Goal: Task Accomplishment & Management: Manage account settings

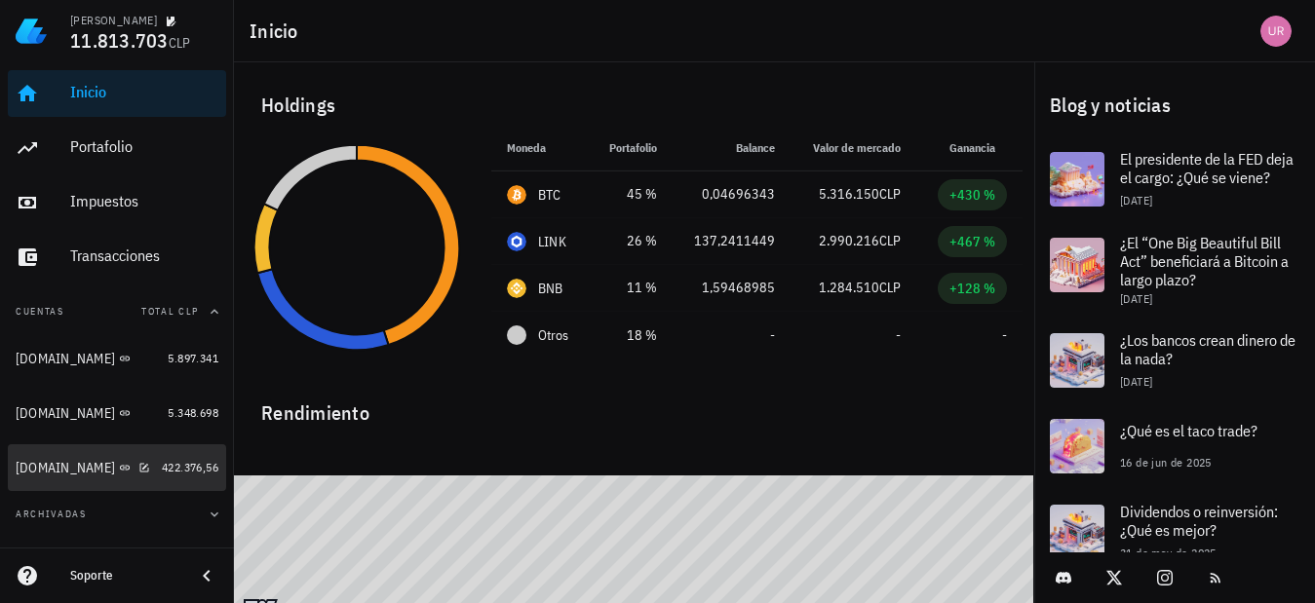
click at [162, 467] on span "422.376,56" at bounding box center [190, 467] width 57 height 15
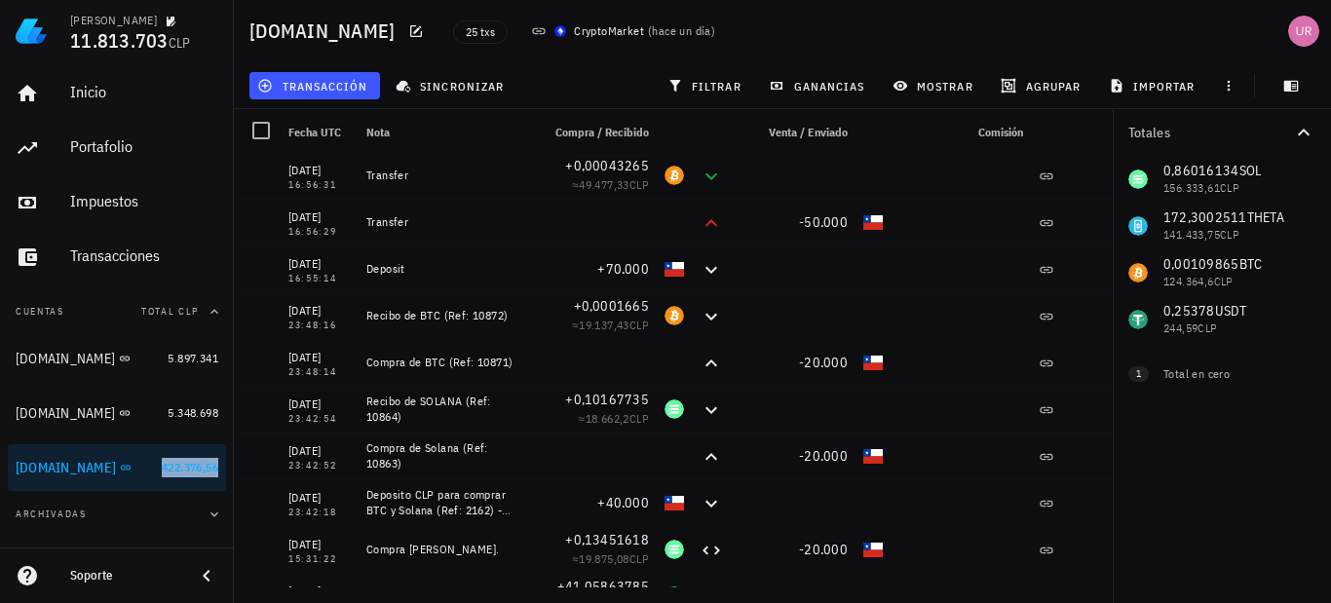
scroll to position [33, 0]
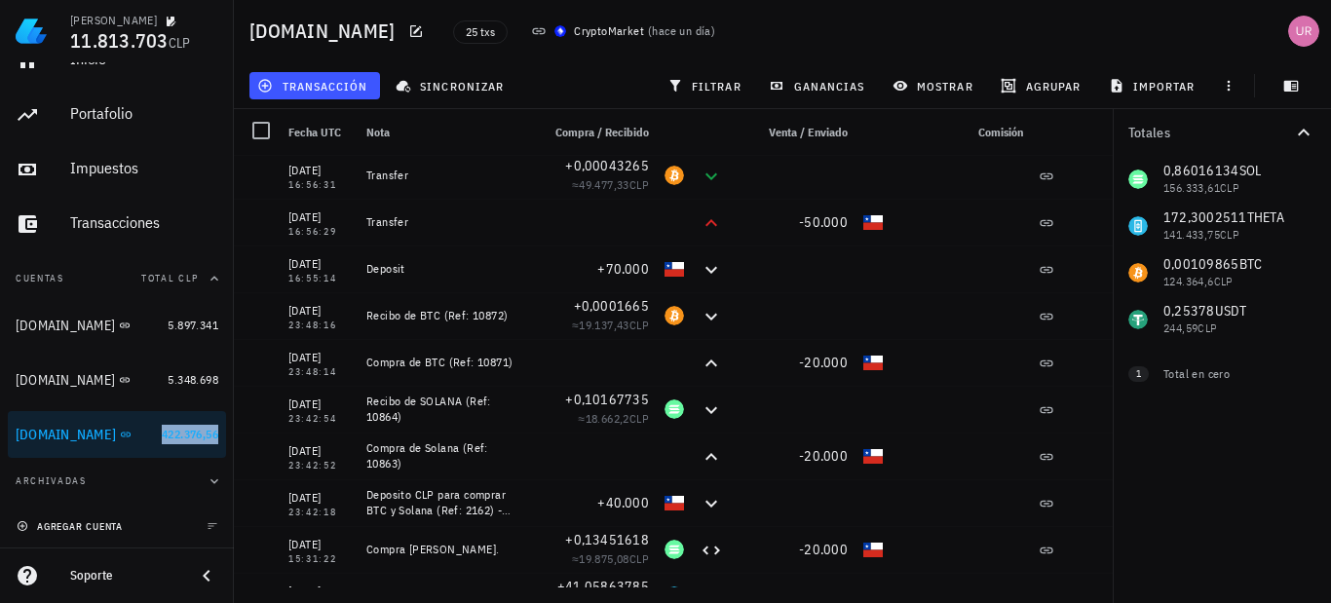
click at [85, 522] on span "agregar cuenta" at bounding box center [71, 526] width 102 height 13
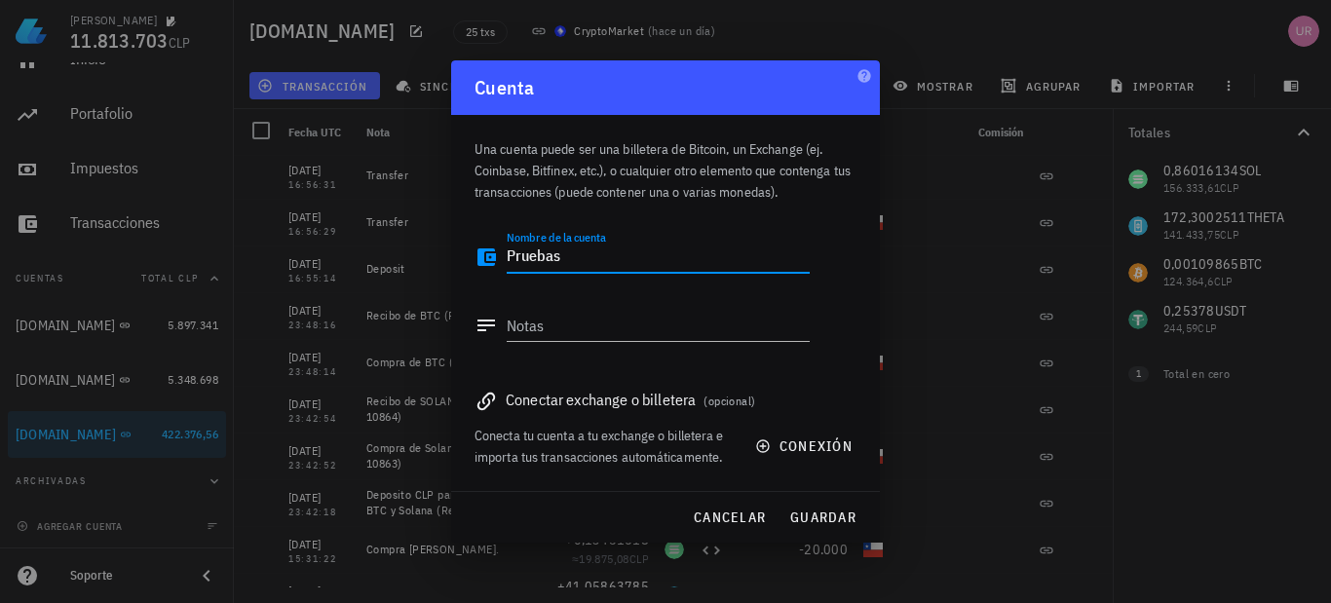
type textarea "Pruebas"
click at [540, 338] on textarea "Notas" at bounding box center [658, 325] width 303 height 31
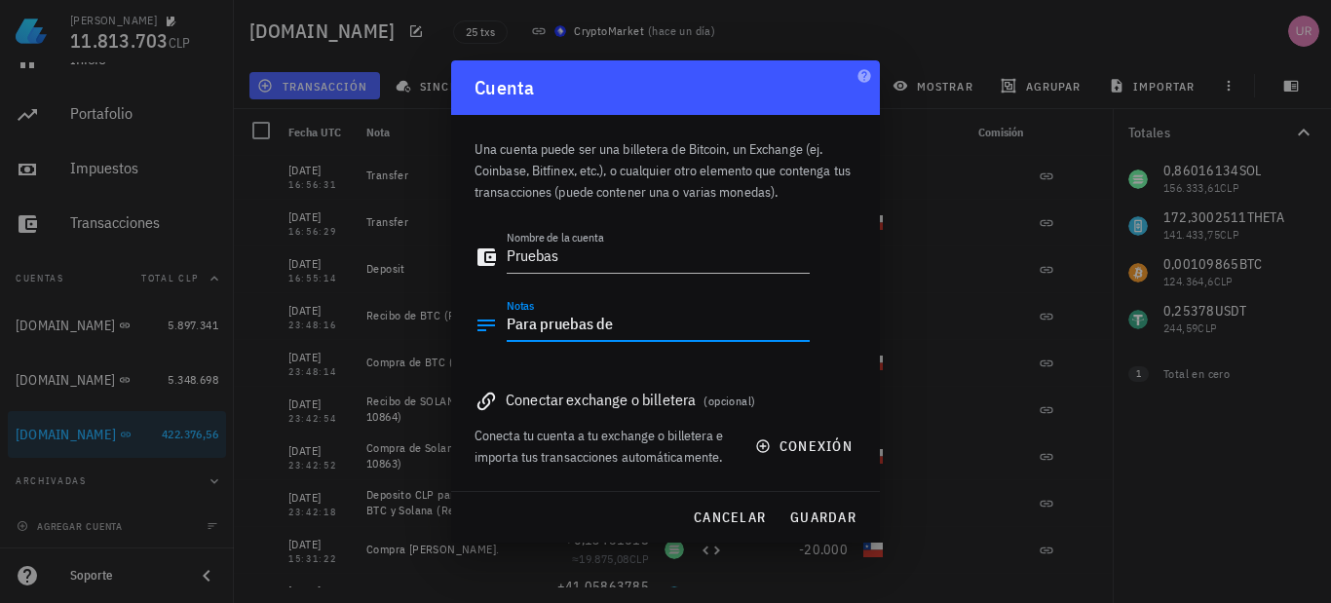
drag, startPoint x: 637, startPoint y: 326, endPoint x: 456, endPoint y: 327, distance: 181.3
click at [456, 327] on div "Una cuenta puede ser una billetera de Bitcoin, un Exchange (ej. Coinbase, Bitfi…" at bounding box center [665, 303] width 429 height 376
type textarea "Para realizar pruebas de transacciones"
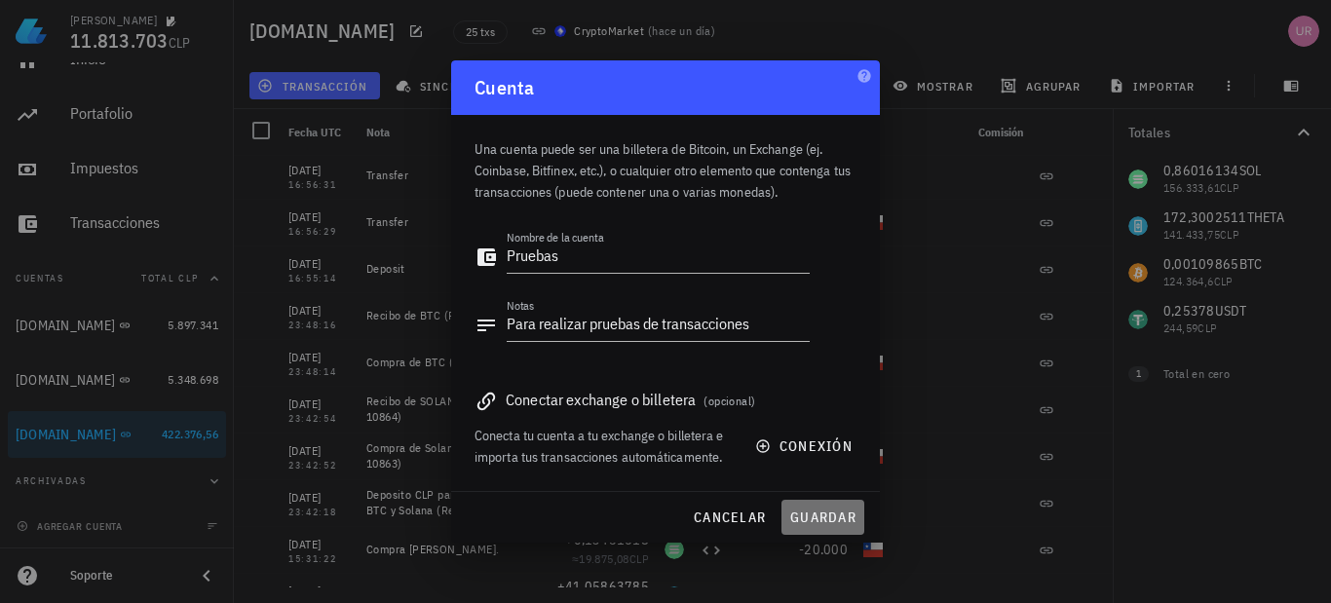
drag, startPoint x: 834, startPoint y: 516, endPoint x: 851, endPoint y: 352, distance: 164.6
click at [834, 515] on span "guardar" at bounding box center [822, 518] width 67 height 18
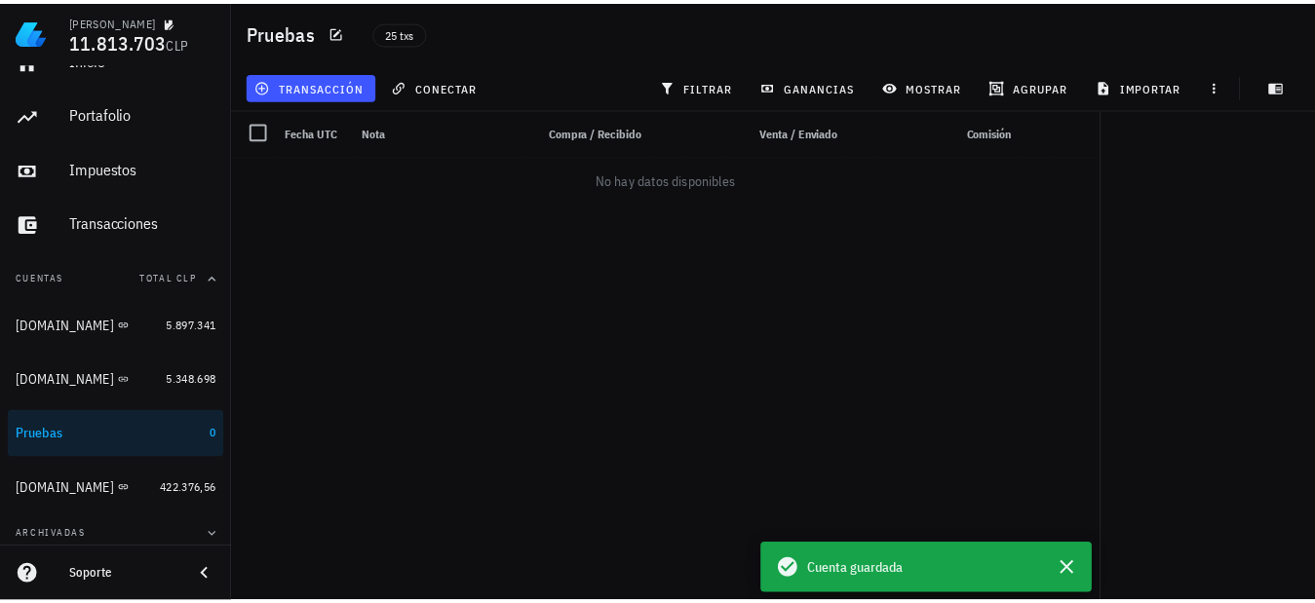
scroll to position [88, 0]
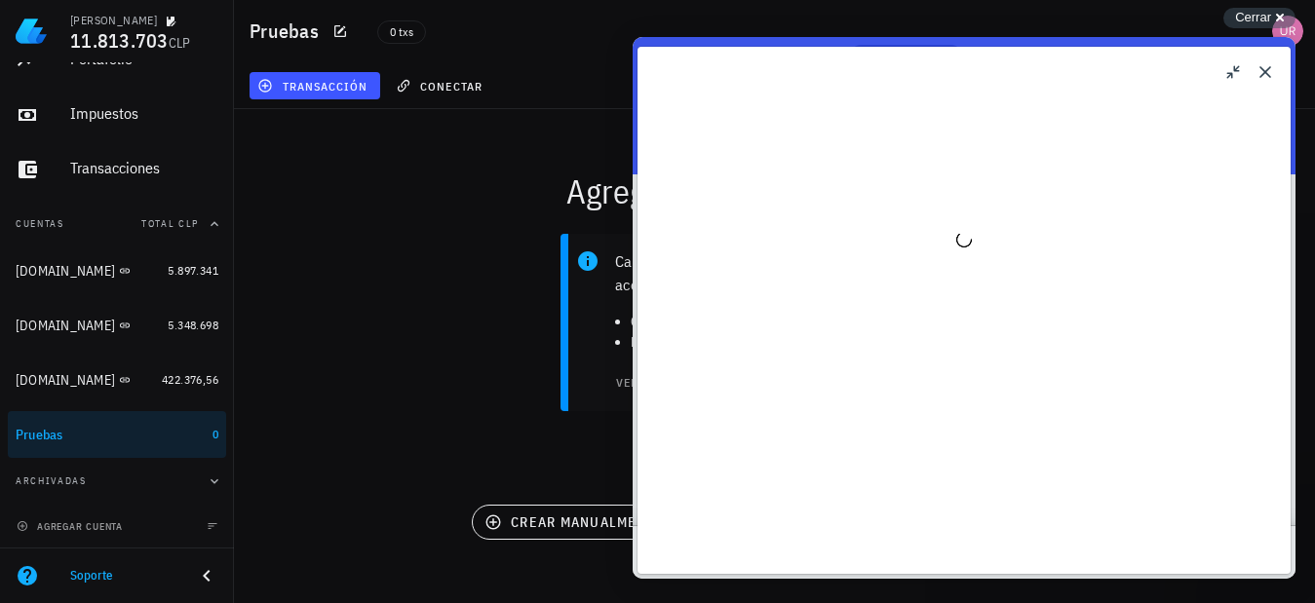
click at [1255, 16] on span "Cerrar" at bounding box center [1253, 17] width 36 height 15
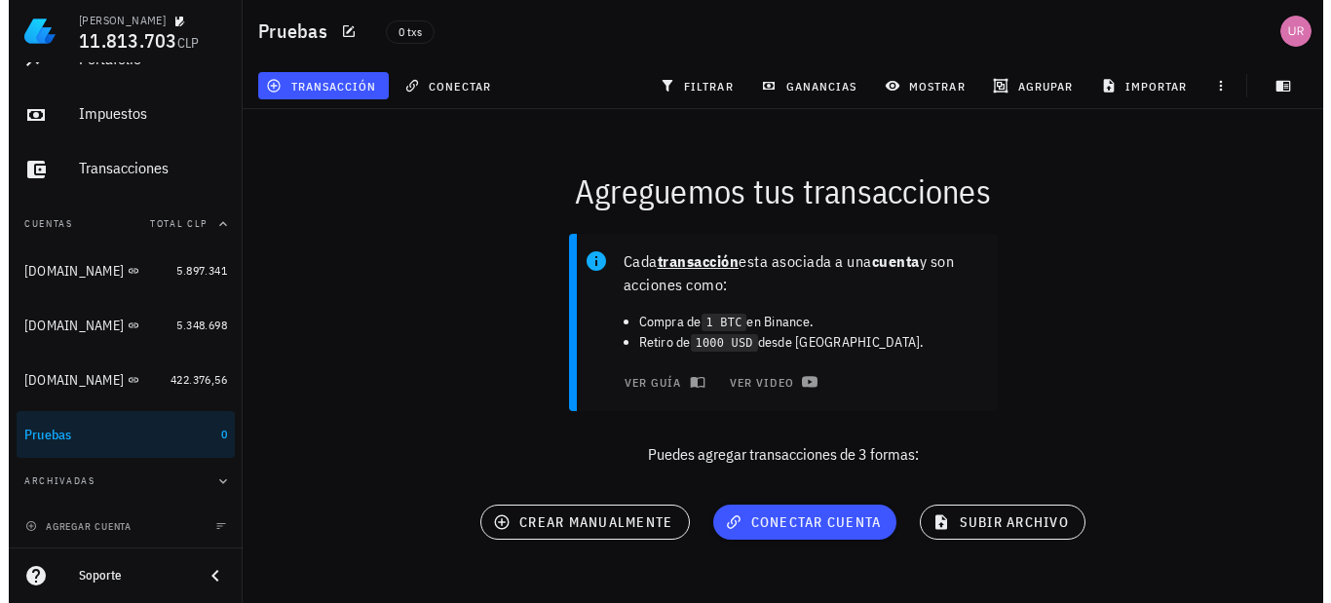
scroll to position [0, 0]
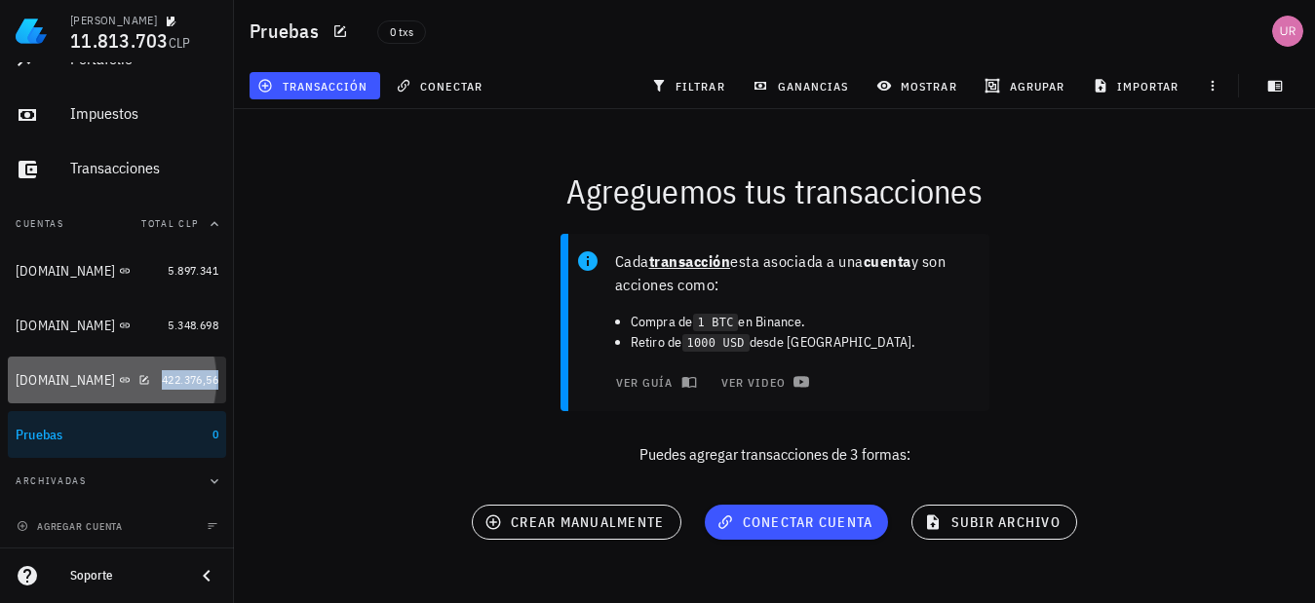
drag, startPoint x: 161, startPoint y: 384, endPoint x: 394, endPoint y: 288, distance: 252.1
click at [164, 383] on span "422.376,56" at bounding box center [190, 379] width 57 height 15
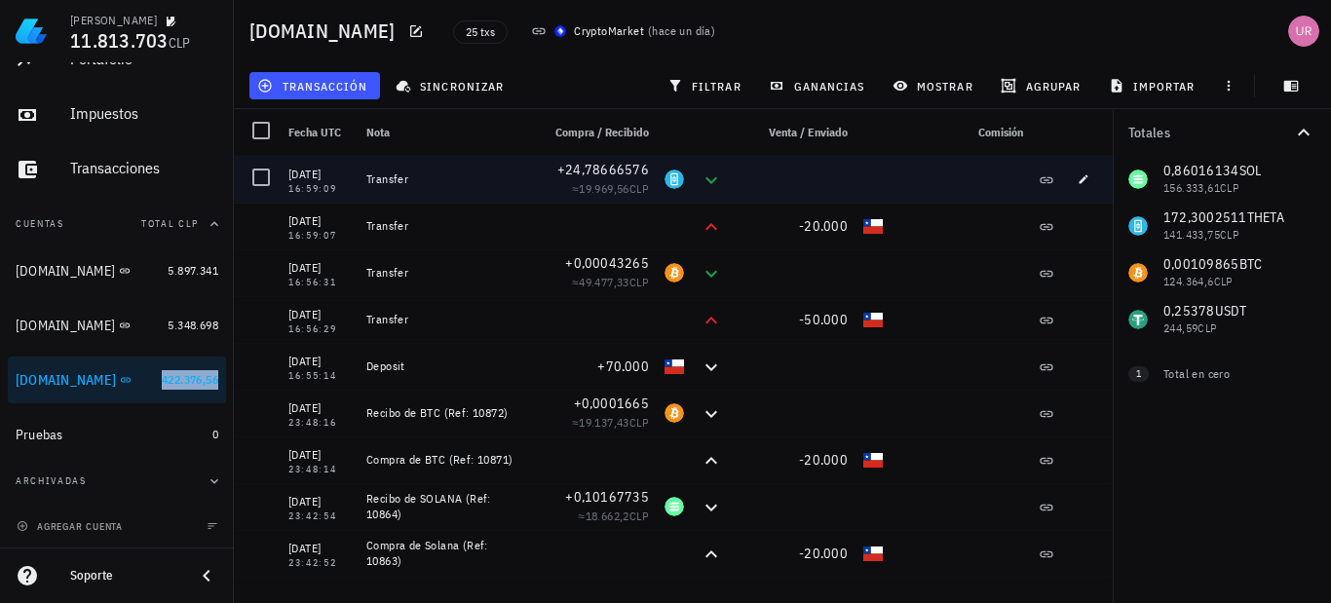
click at [266, 176] on div at bounding box center [261, 177] width 33 height 33
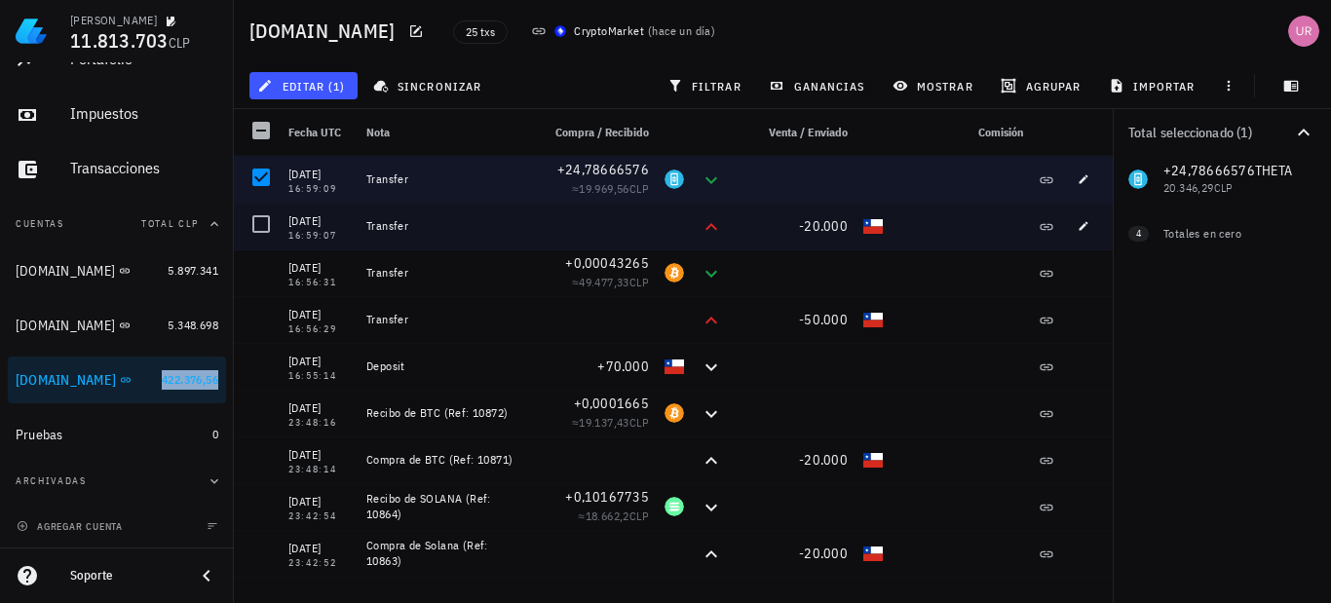
click at [262, 226] on div at bounding box center [261, 224] width 33 height 33
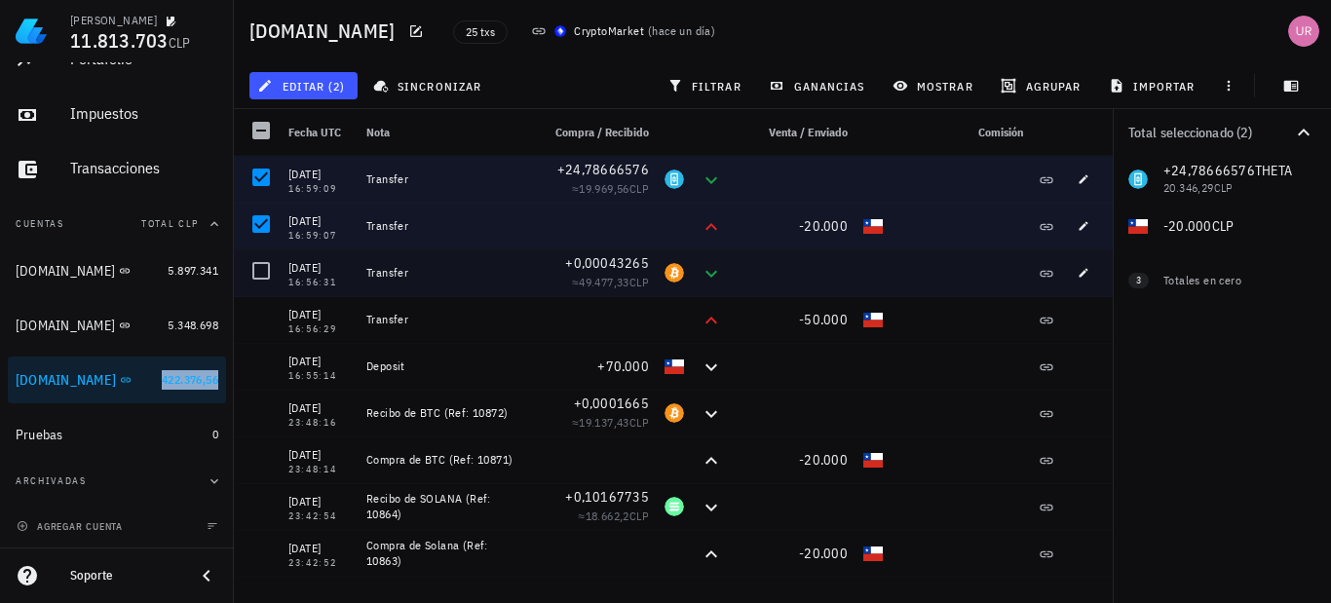
click at [269, 275] on div at bounding box center [261, 270] width 33 height 33
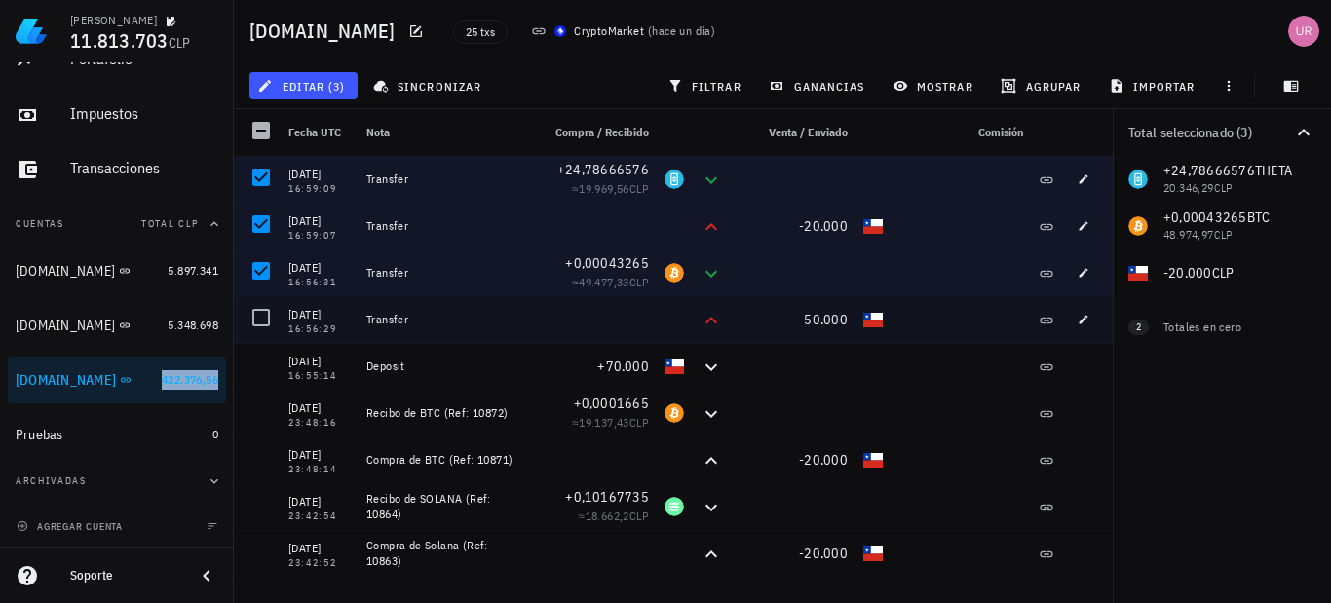
click at [264, 328] on div at bounding box center [261, 317] width 33 height 33
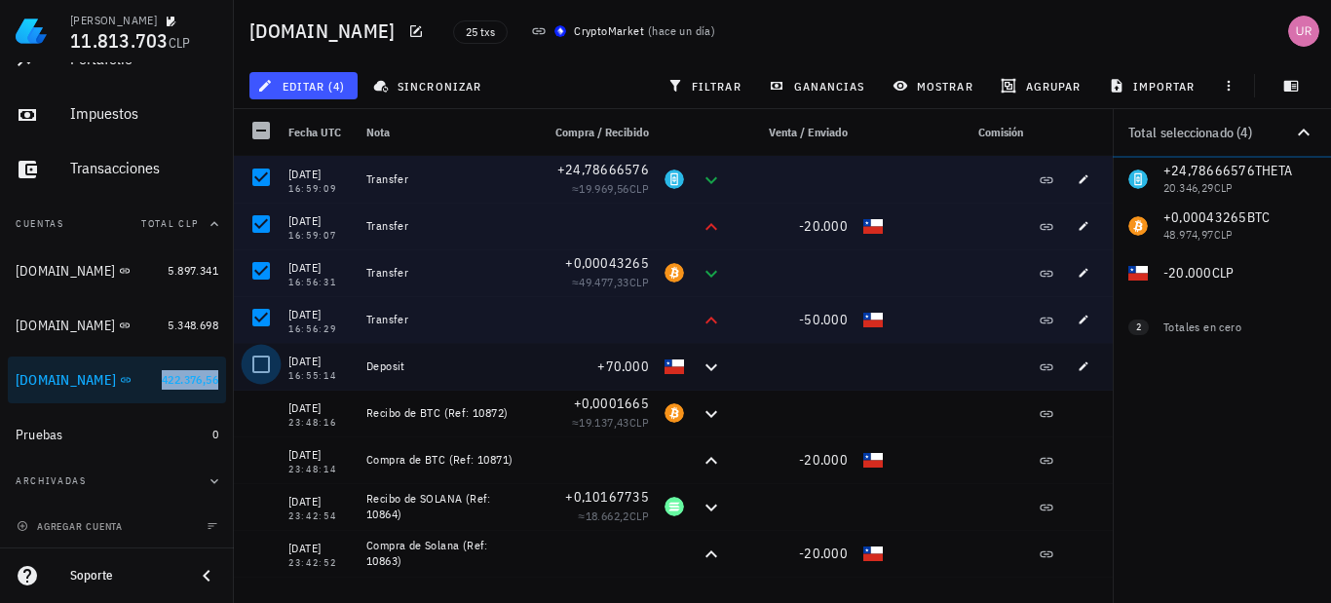
click at [257, 364] on div at bounding box center [261, 364] width 33 height 33
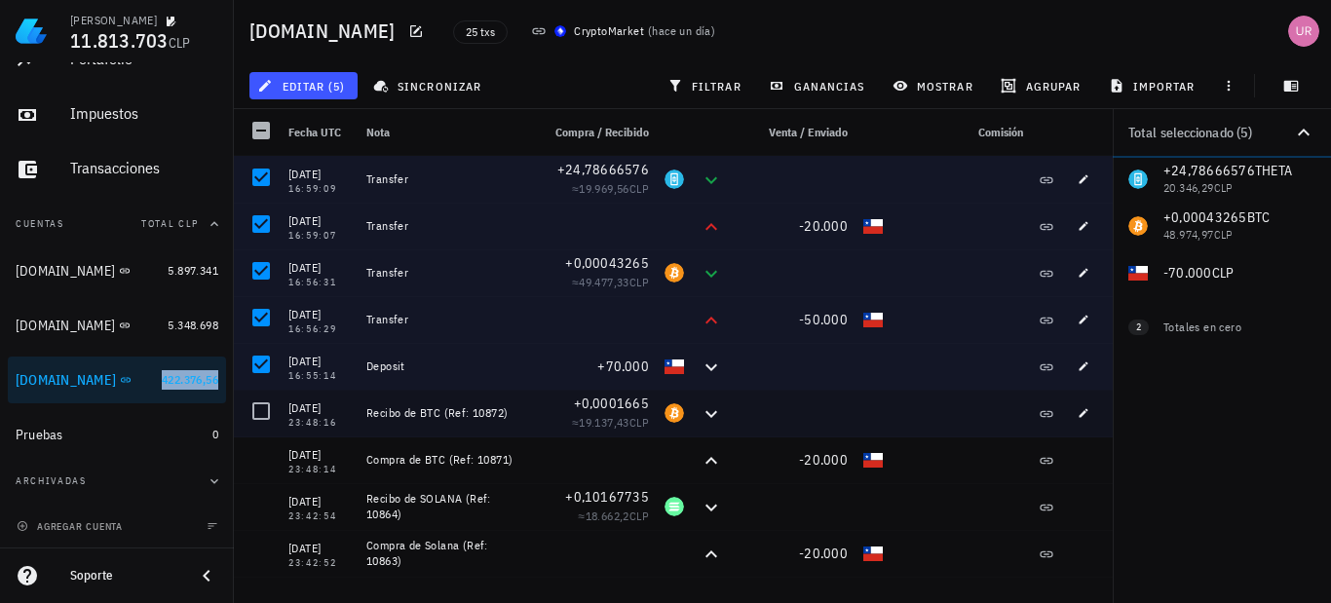
click at [257, 414] on div at bounding box center [261, 411] width 33 height 33
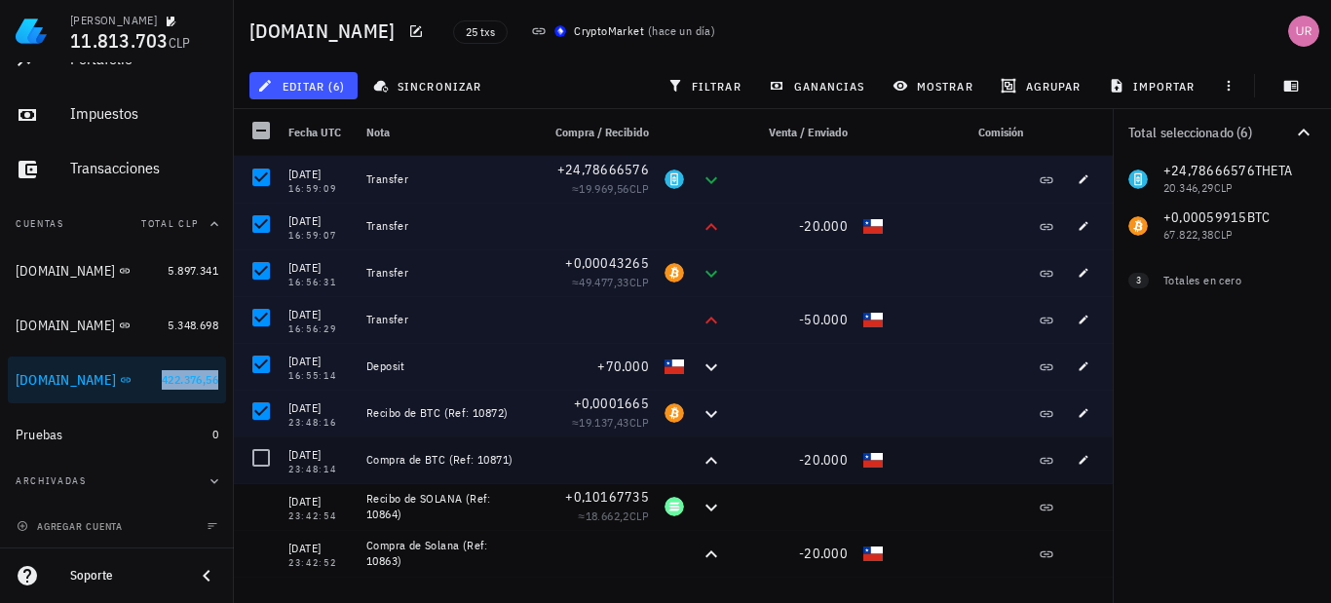
click at [258, 461] on div at bounding box center [261, 457] width 33 height 33
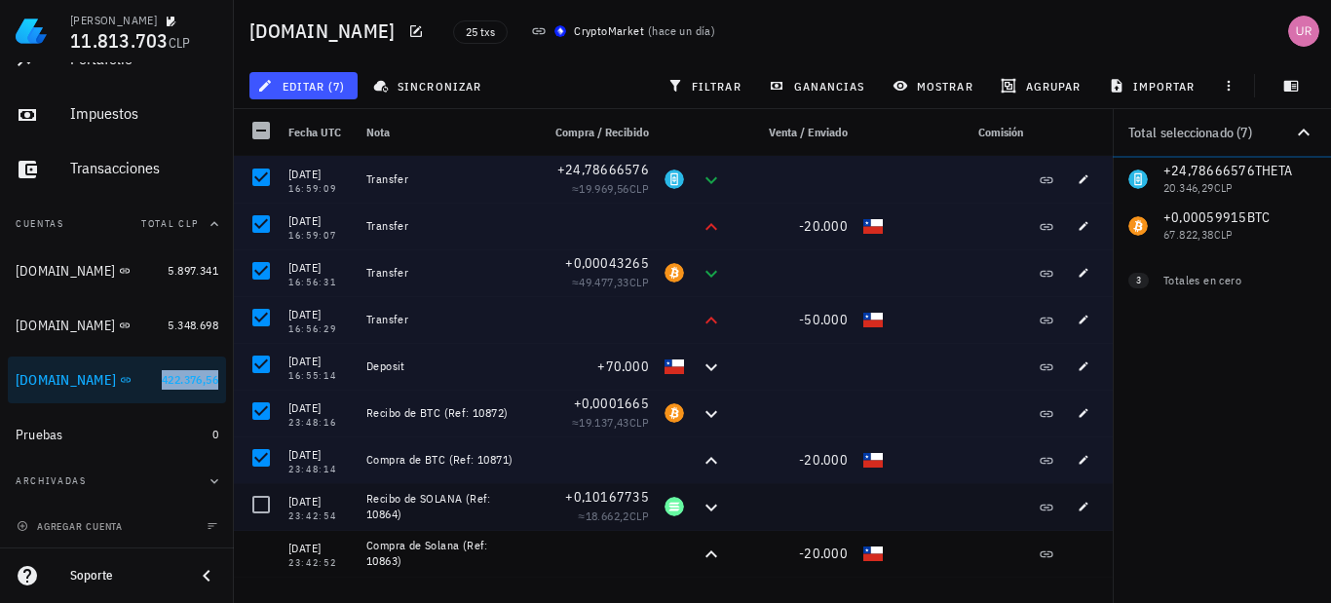
click at [254, 502] on div at bounding box center [261, 504] width 33 height 33
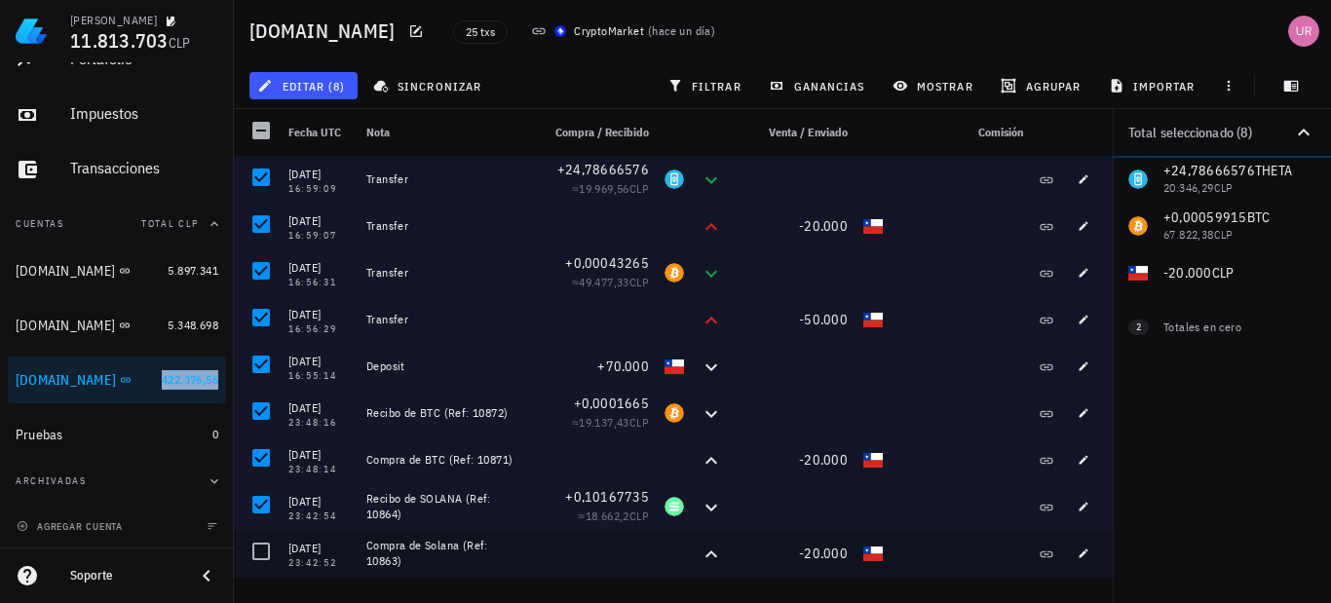
scroll to position [97, 0]
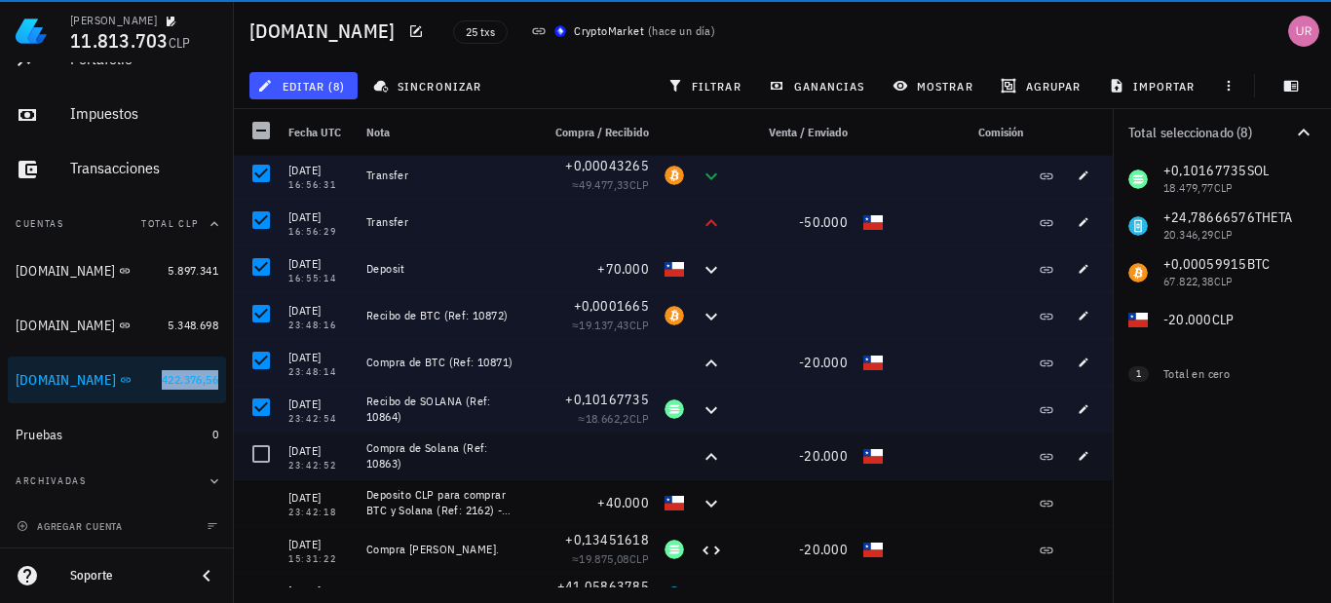
click at [262, 458] on div at bounding box center [261, 454] width 33 height 33
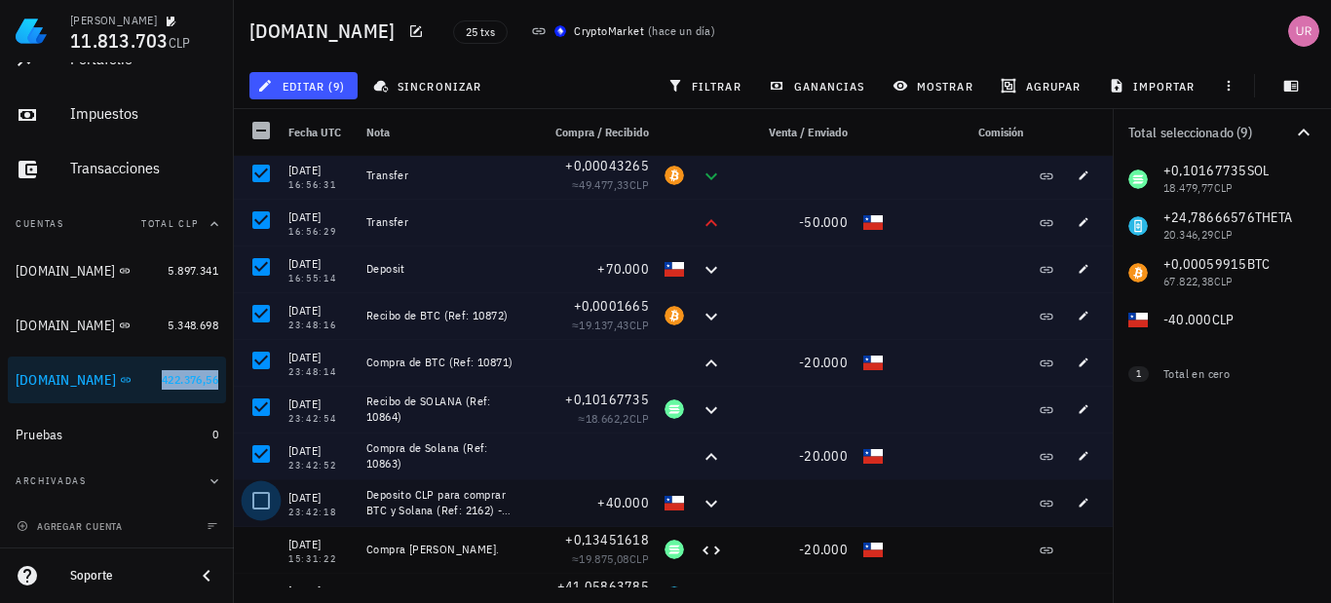
click at [256, 497] on div at bounding box center [261, 500] width 33 height 33
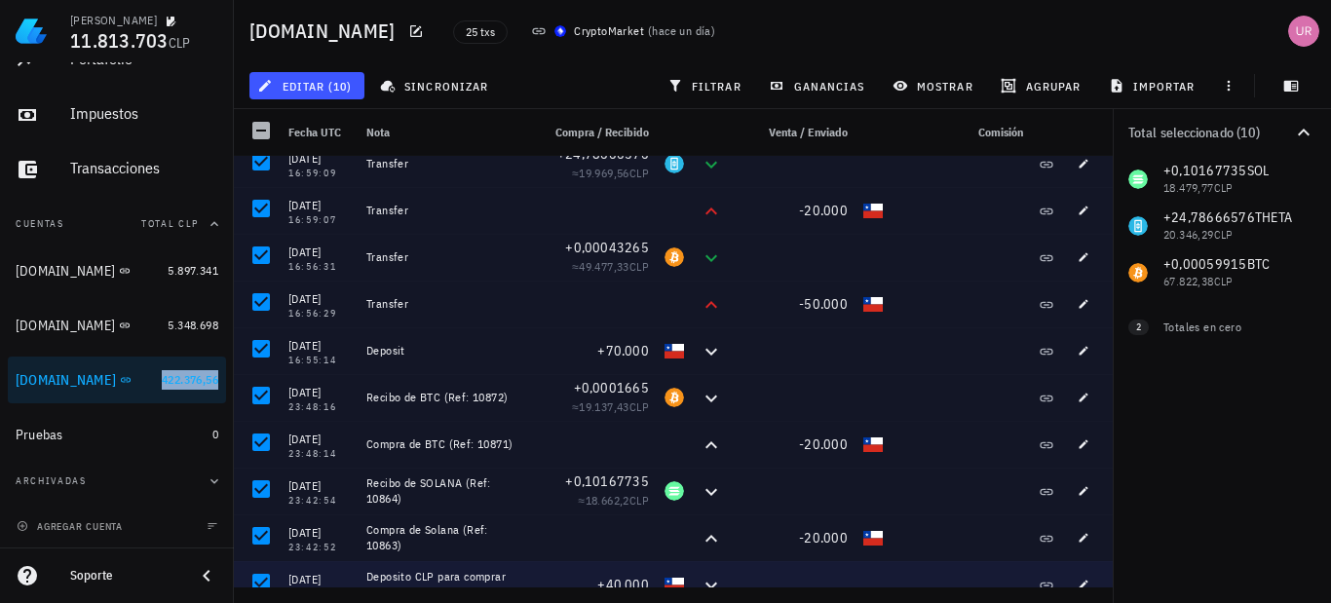
scroll to position [0, 0]
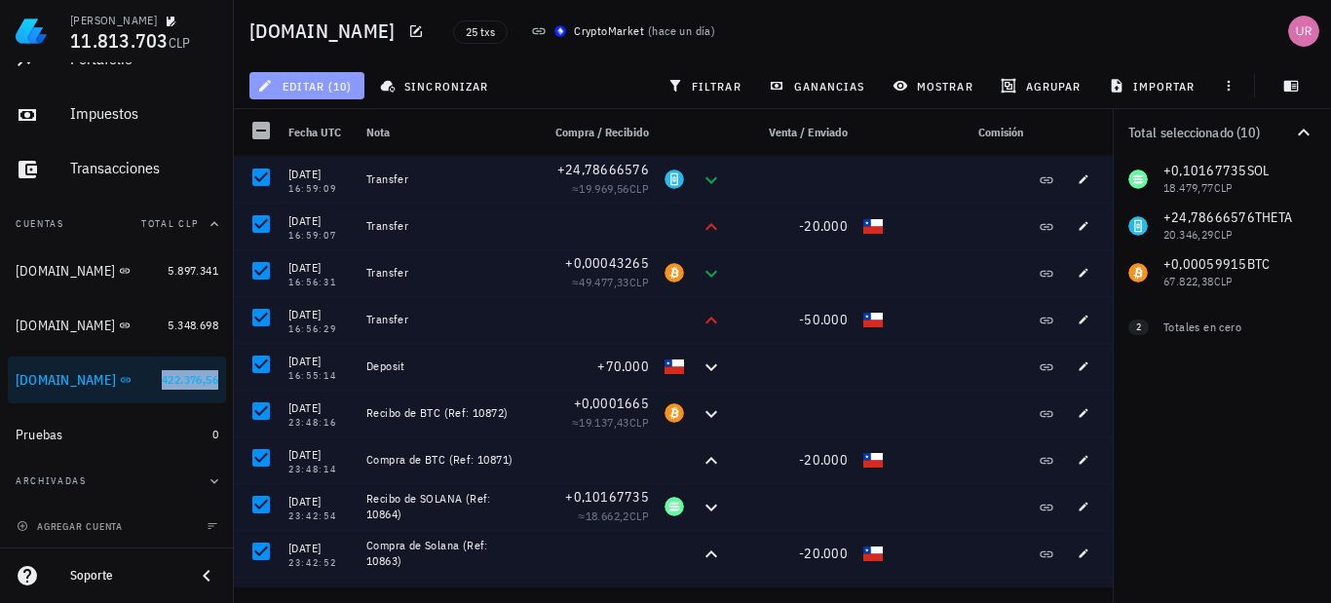
click at [333, 81] on span "editar (10)" at bounding box center [306, 86] width 91 height 16
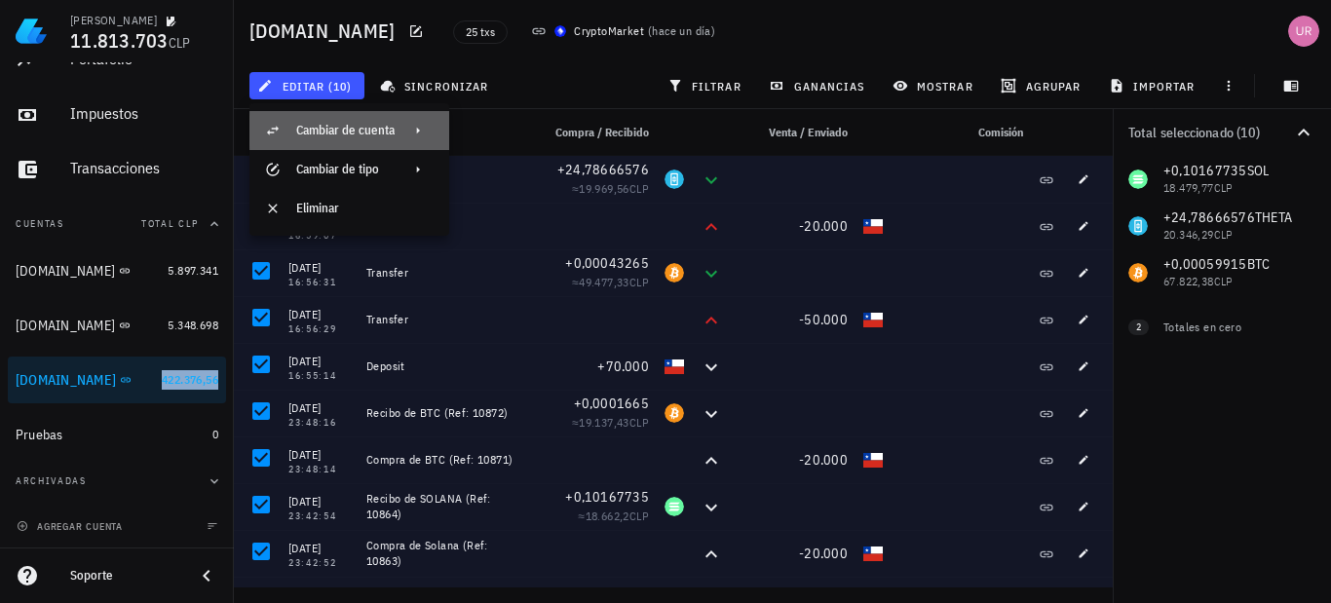
click at [375, 123] on div "Cambiar de cuenta" at bounding box center [345, 131] width 98 height 16
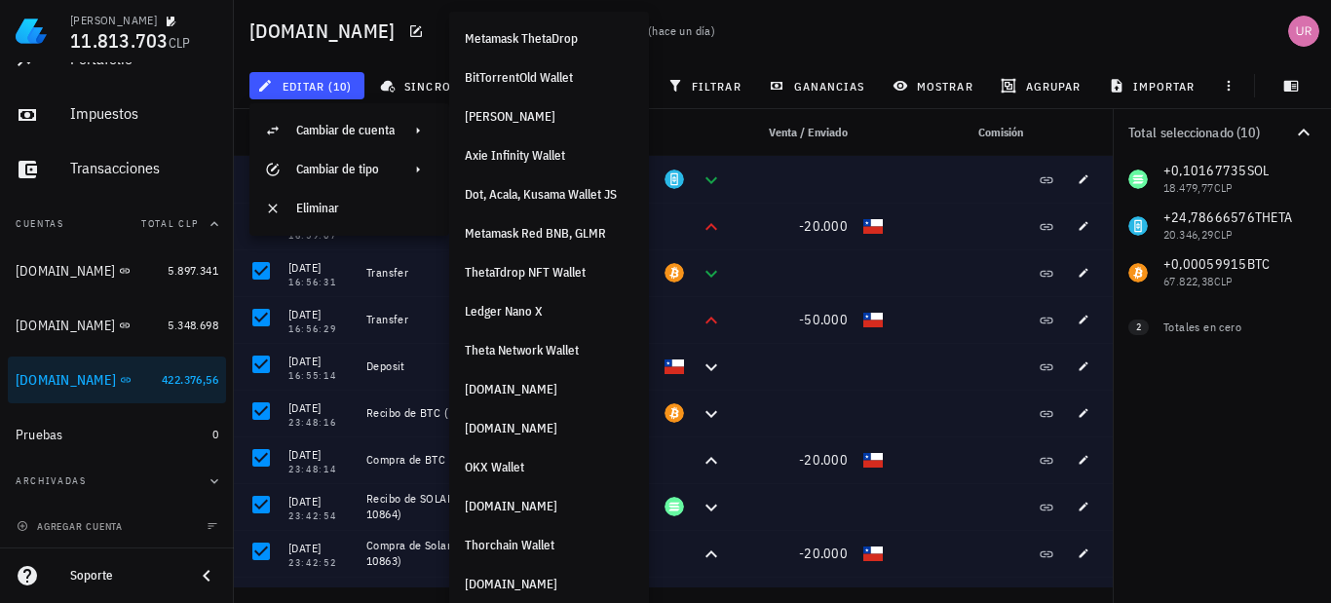
click at [841, 37] on div "25 txs CryptoMarket ( hace un día )" at bounding box center [725, 31] width 568 height 49
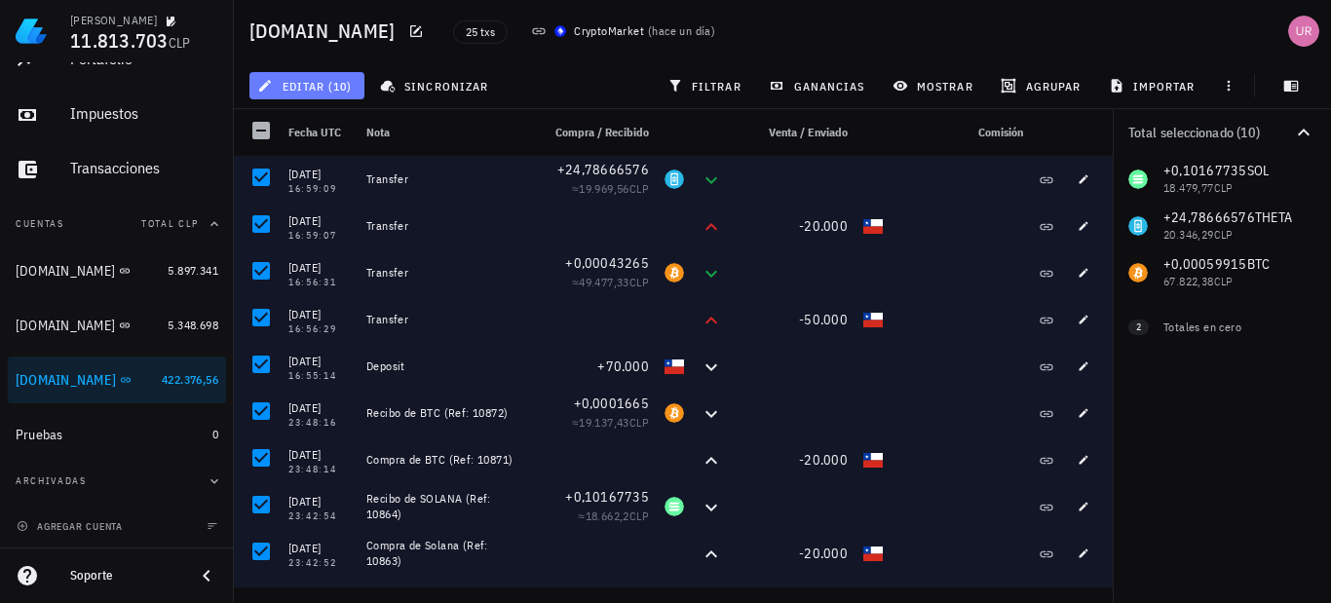
click at [324, 85] on span "editar (10)" at bounding box center [306, 86] width 91 height 16
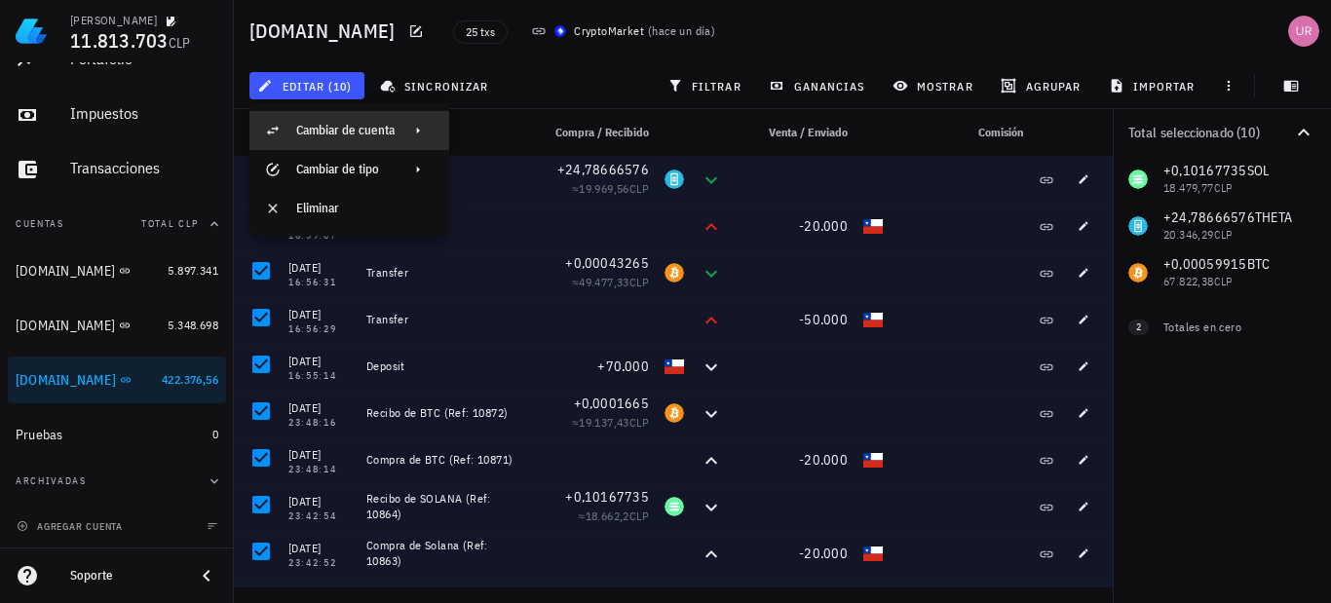
click at [356, 124] on div "Cambiar de cuenta" at bounding box center [345, 131] width 98 height 16
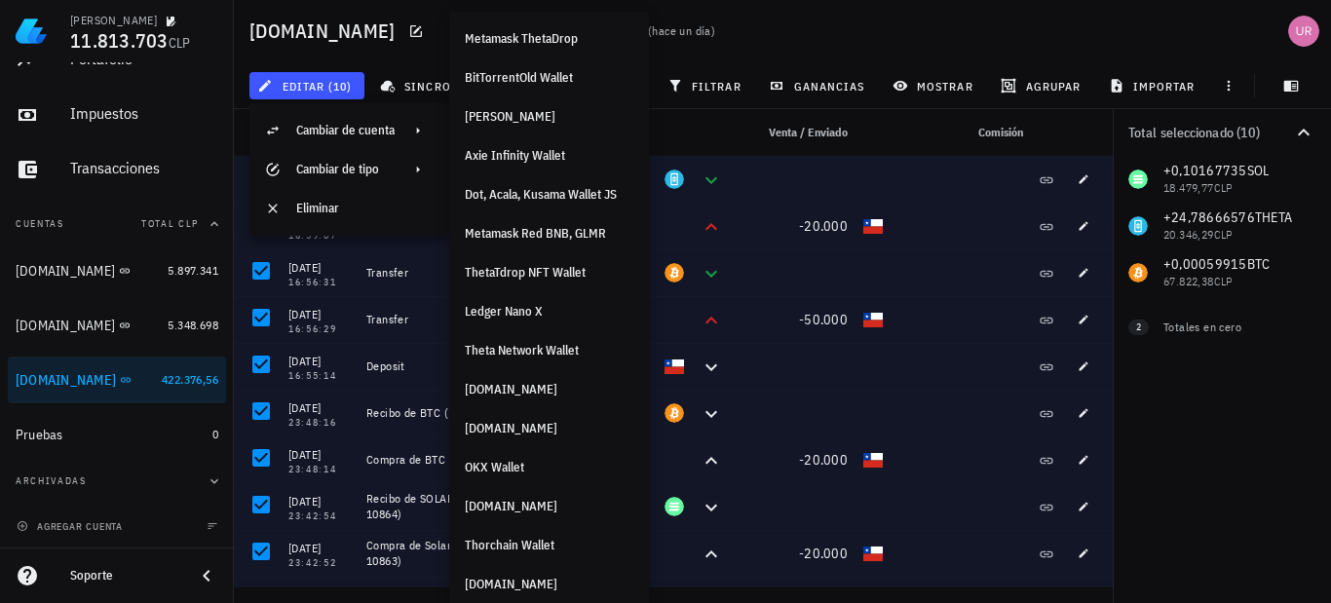
click at [853, 22] on div "25 txs CryptoMarket ( hace un día )" at bounding box center [725, 31] width 568 height 49
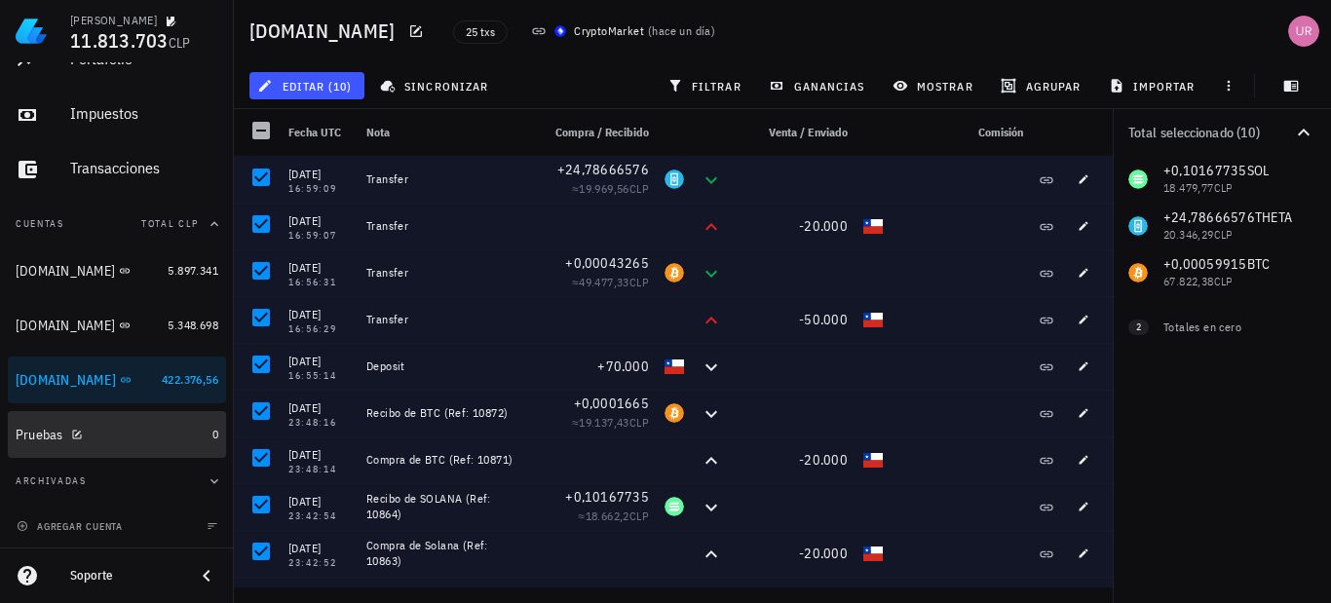
click at [109, 440] on div "Pruebas" at bounding box center [110, 435] width 189 height 19
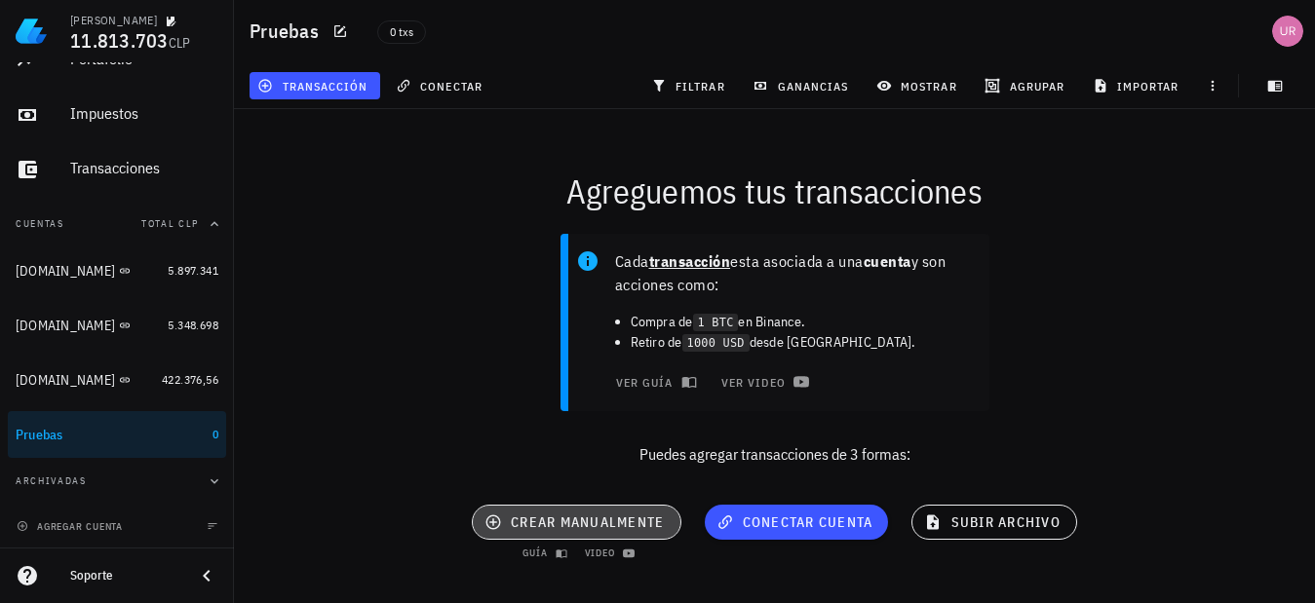
click at [586, 521] on span "crear manualmente" at bounding box center [575, 523] width 175 height 18
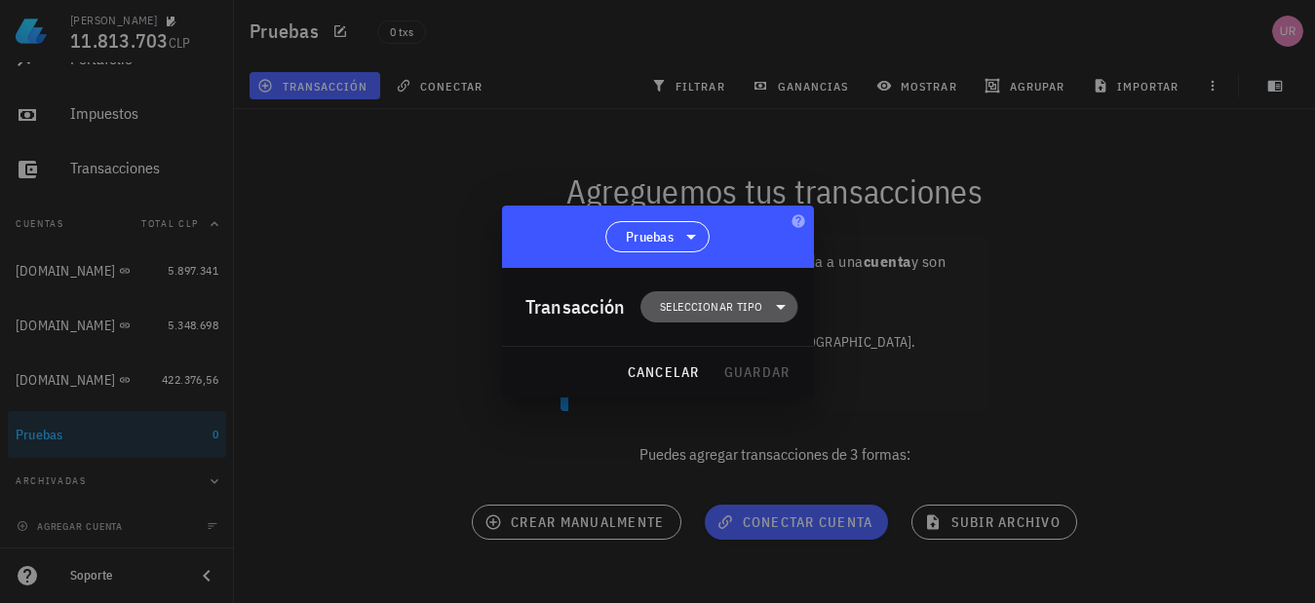
click at [721, 304] on span "Seleccionar tipo" at bounding box center [711, 306] width 102 height 19
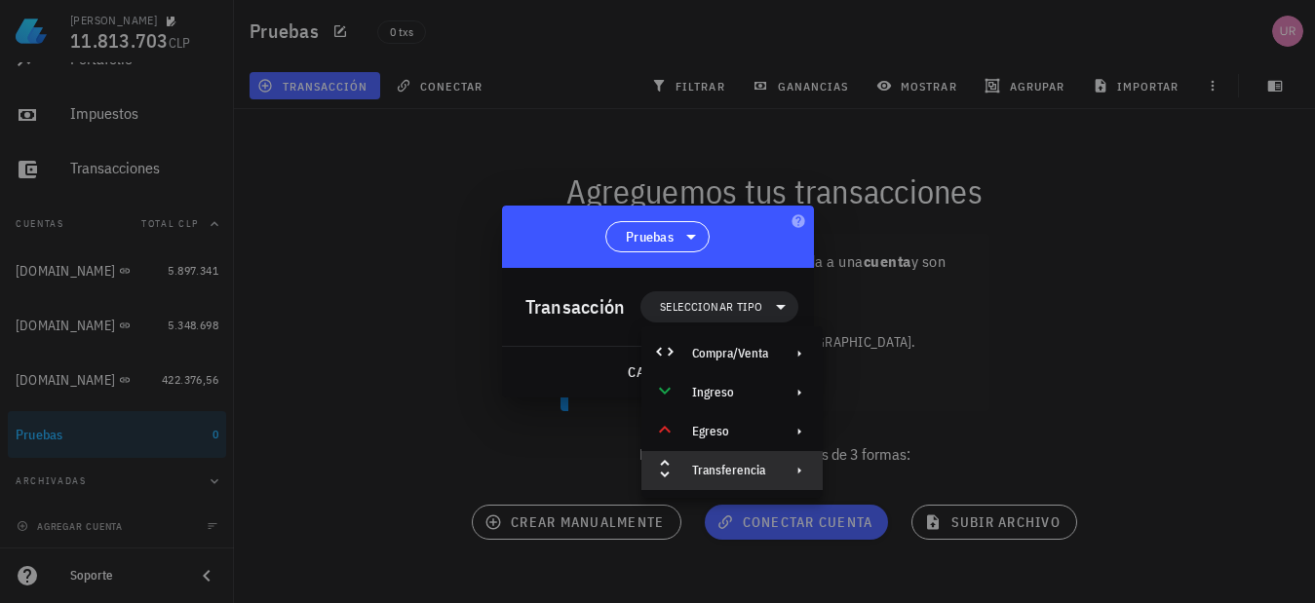
click at [765, 476] on div "Transferencia" at bounding box center [730, 471] width 76 height 16
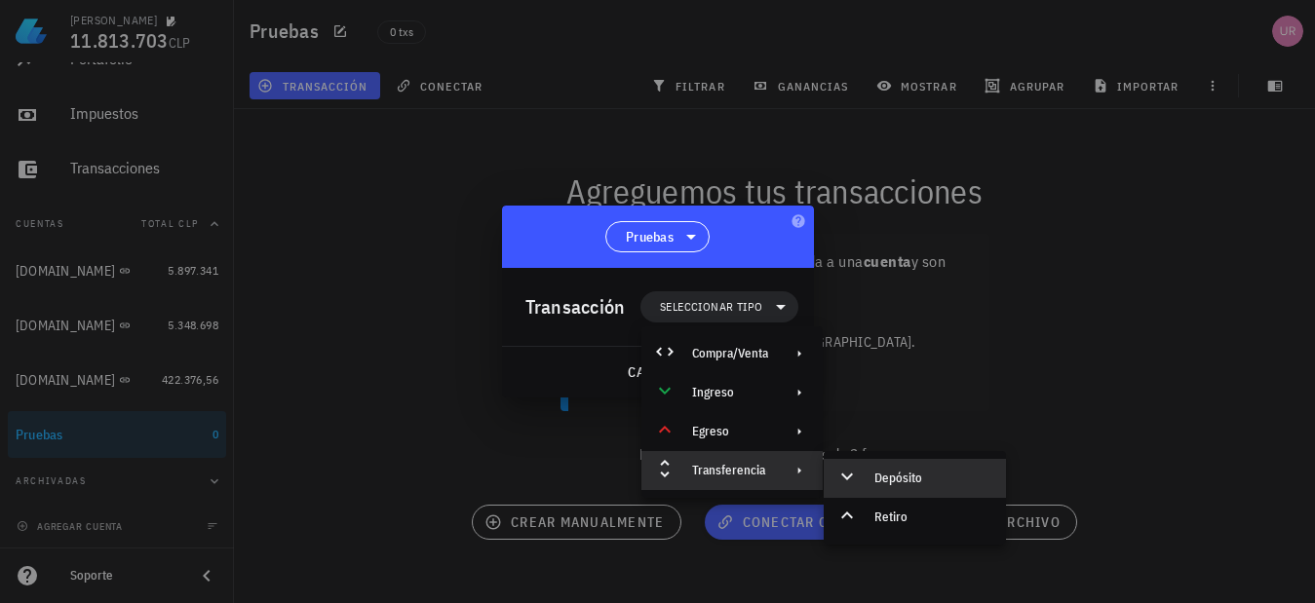
drag, startPoint x: 913, startPoint y: 483, endPoint x: 913, endPoint y: 297, distance: 186.1
click at [913, 480] on div "Depósito" at bounding box center [932, 479] width 116 height 16
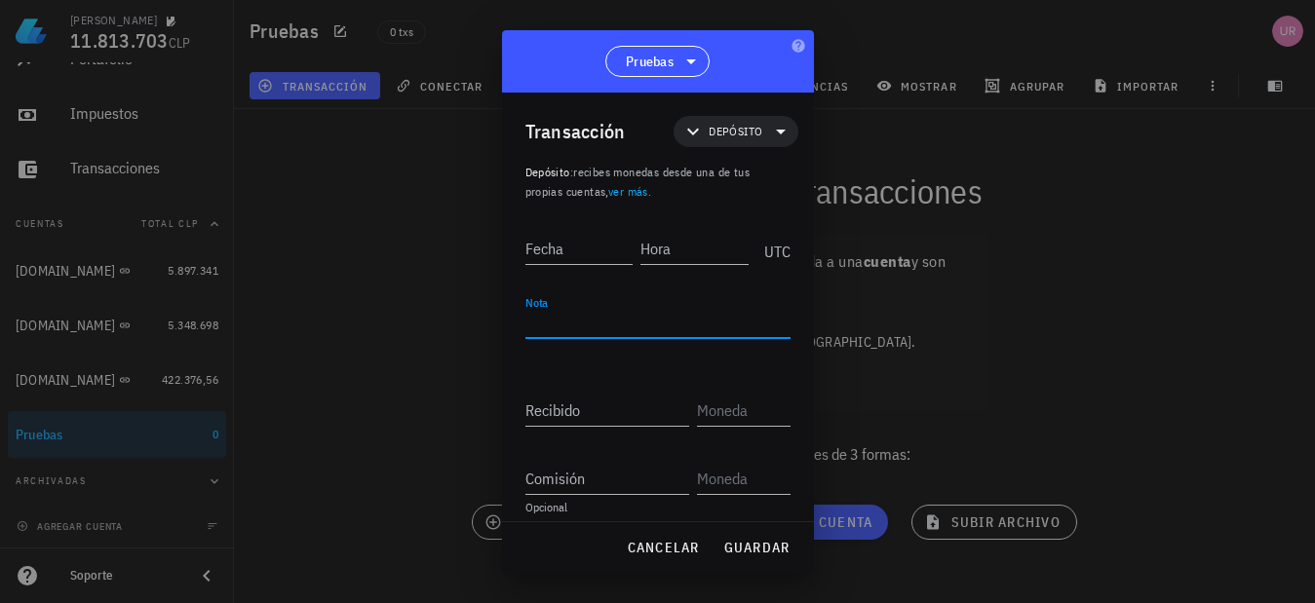
click at [597, 322] on textarea "Nota" at bounding box center [657, 322] width 265 height 31
click at [649, 546] on span "cancelar" at bounding box center [662, 548] width 73 height 18
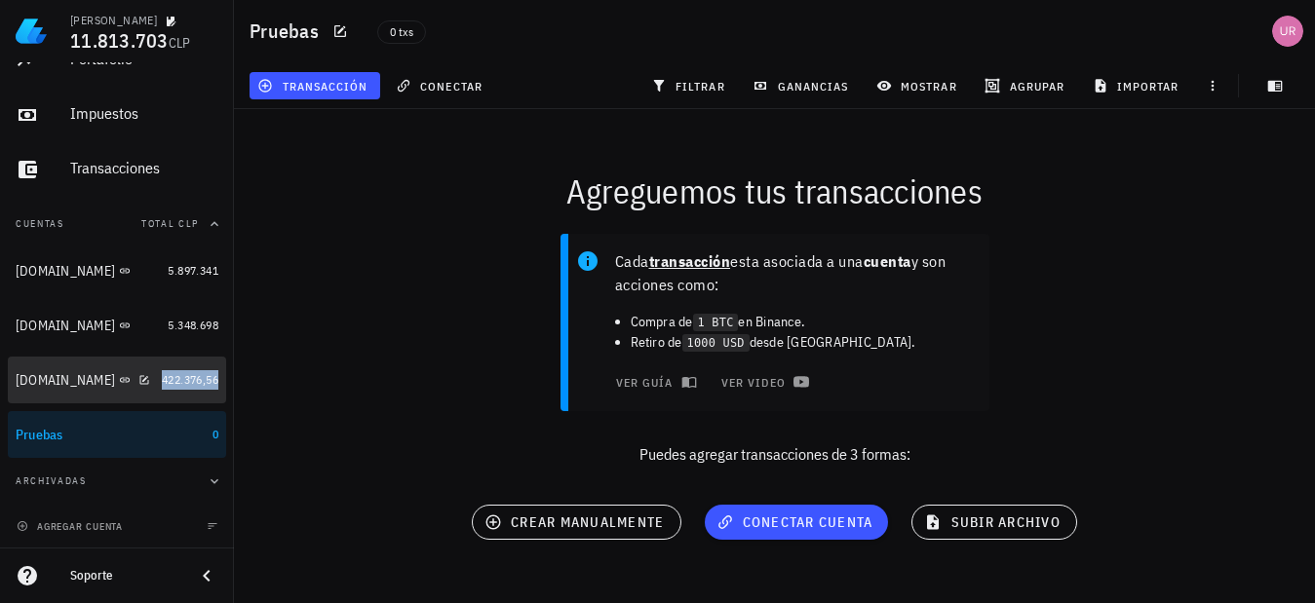
drag, startPoint x: 160, startPoint y: 383, endPoint x: 345, endPoint y: 203, distance: 258.4
click at [162, 383] on span "422.376,56" at bounding box center [190, 379] width 57 height 15
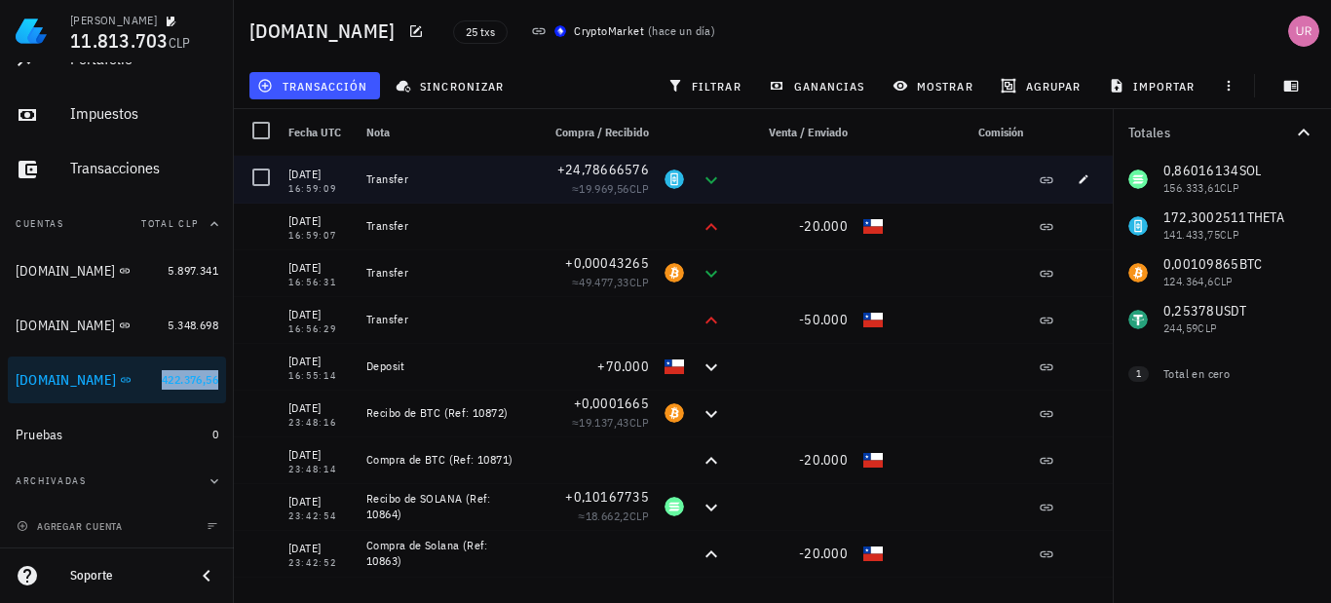
click at [267, 179] on div at bounding box center [261, 177] width 33 height 33
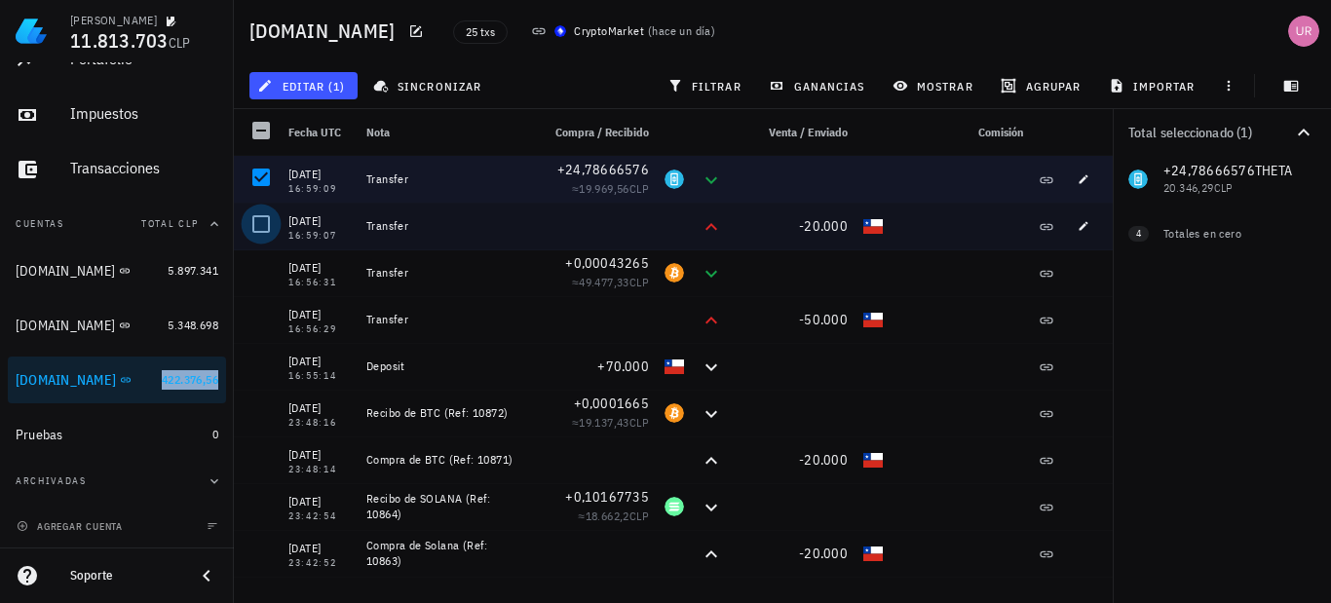
click at [261, 219] on div at bounding box center [261, 224] width 33 height 33
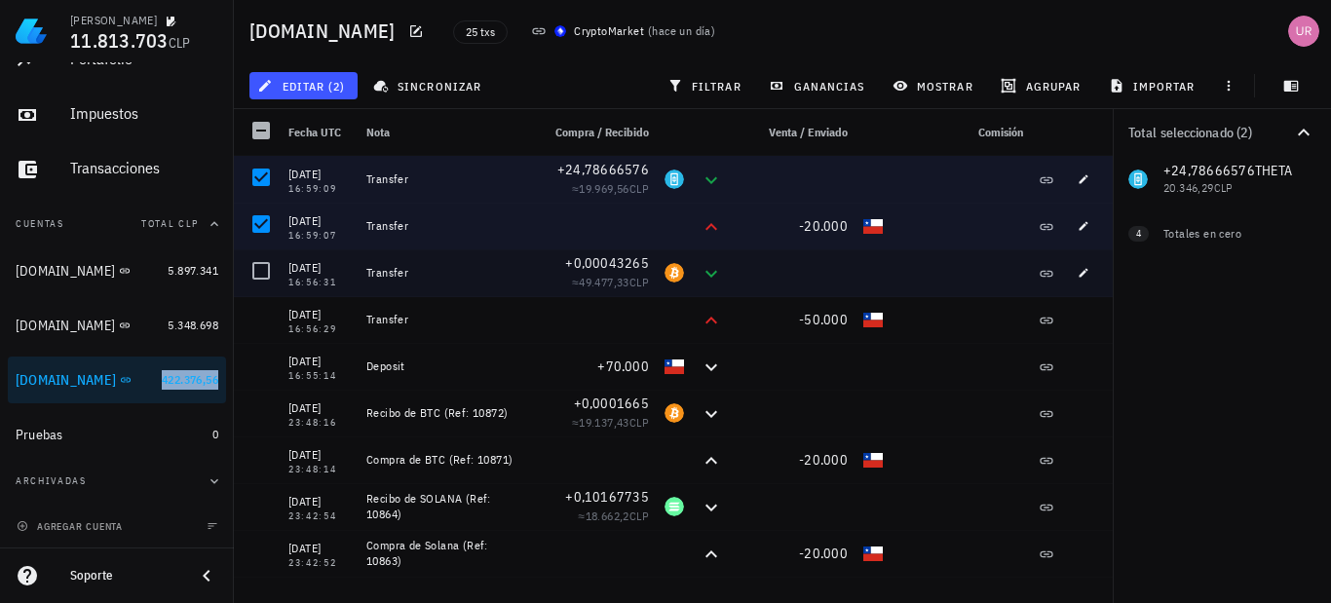
click at [258, 268] on div at bounding box center [261, 270] width 33 height 33
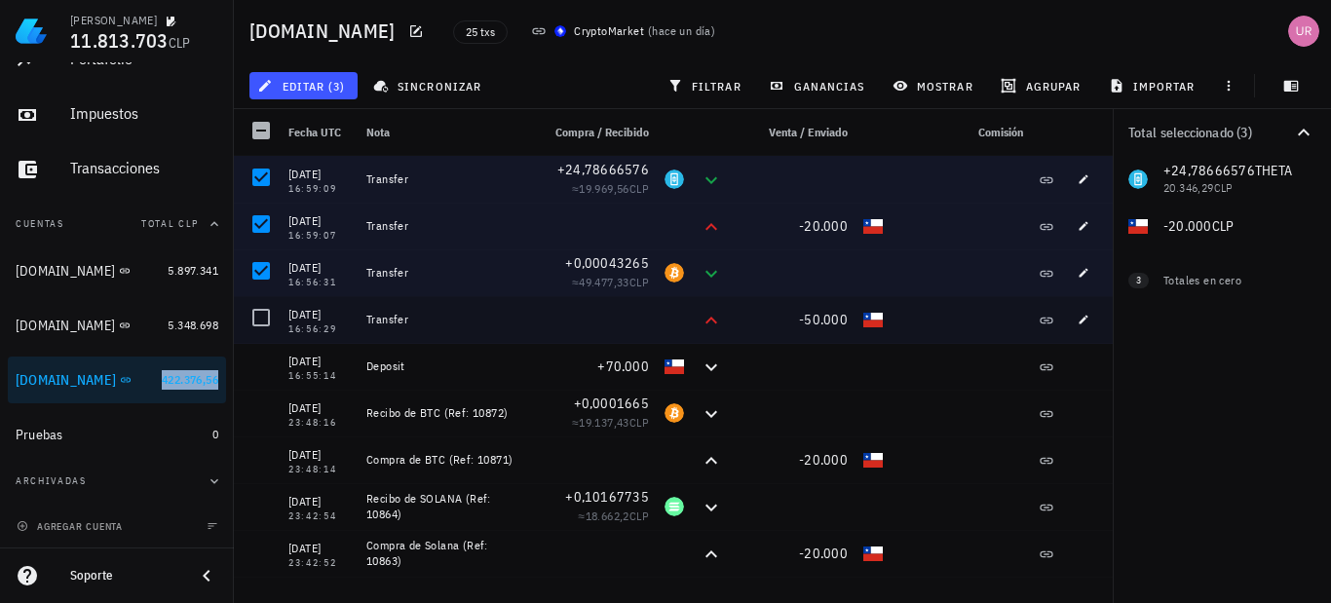
click at [262, 326] on div at bounding box center [261, 317] width 33 height 33
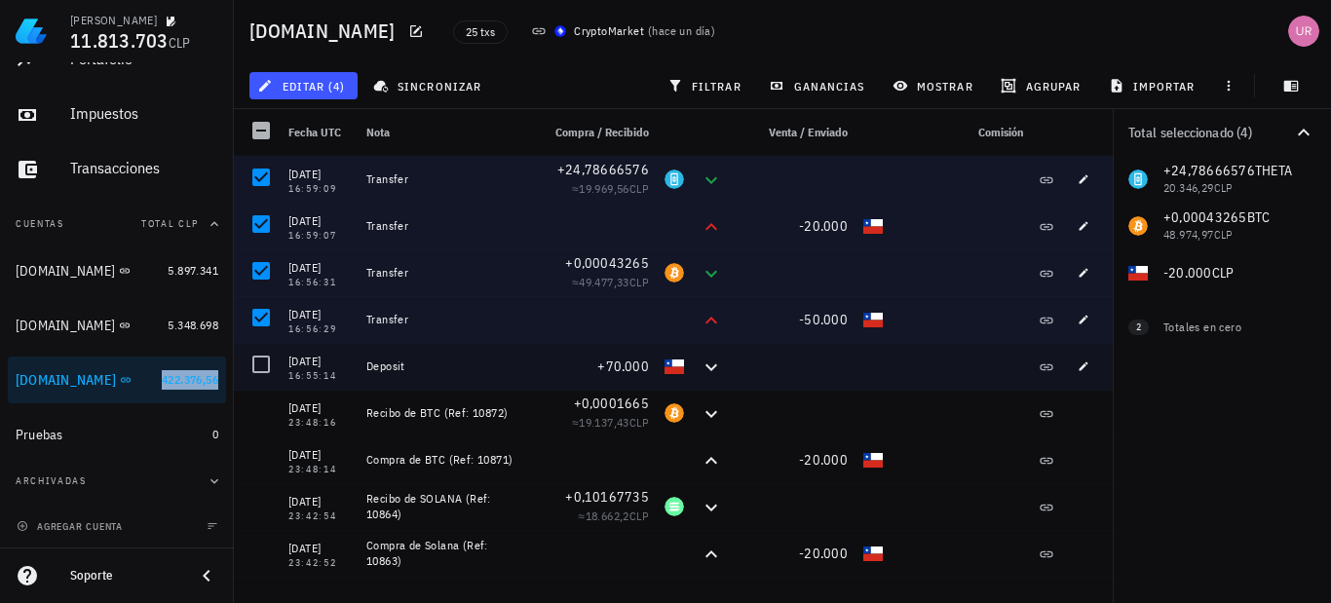
click at [260, 368] on div at bounding box center [261, 364] width 33 height 33
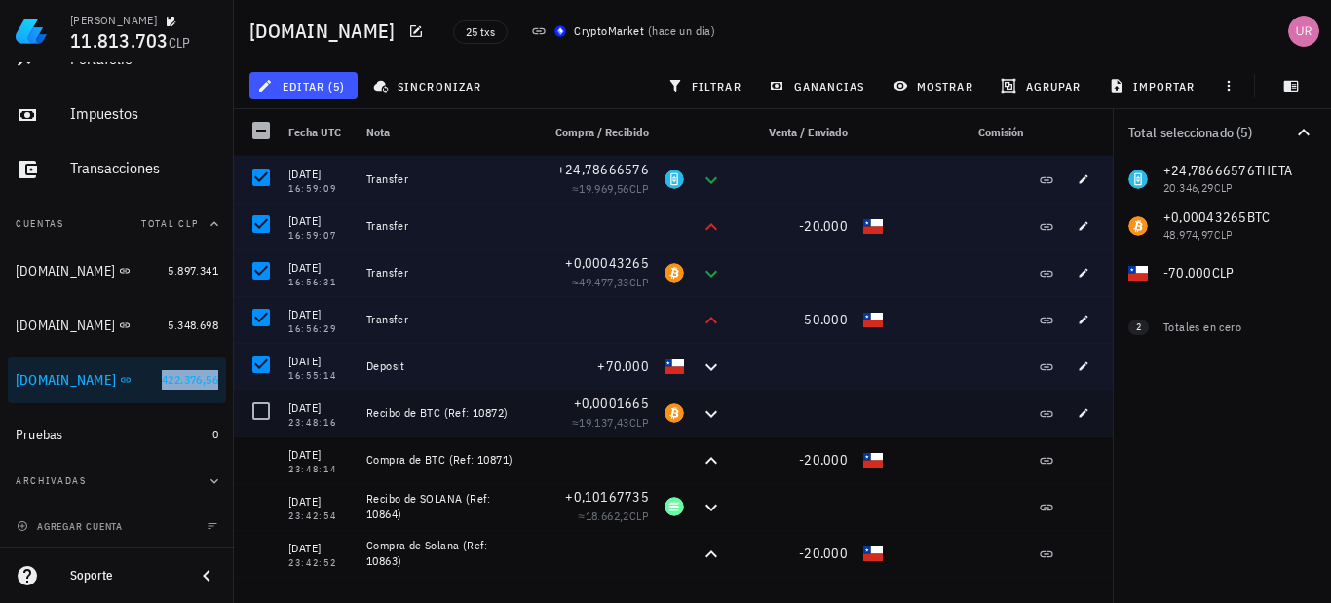
click at [254, 417] on div at bounding box center [261, 411] width 33 height 33
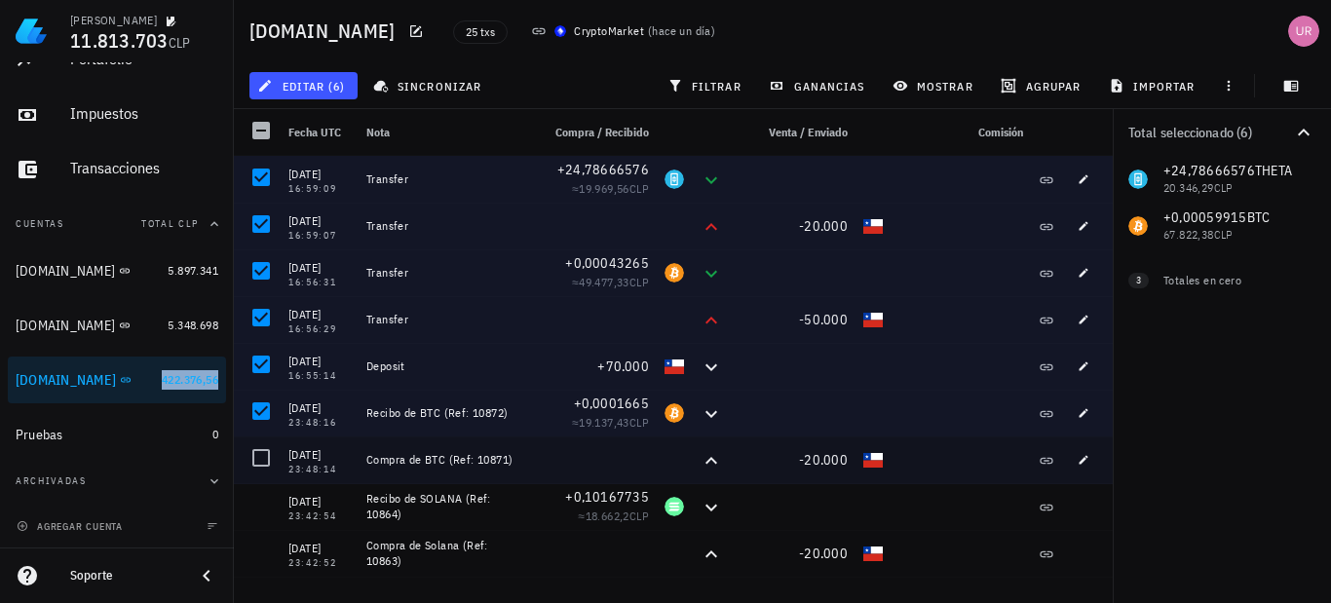
click at [254, 454] on div at bounding box center [261, 457] width 33 height 33
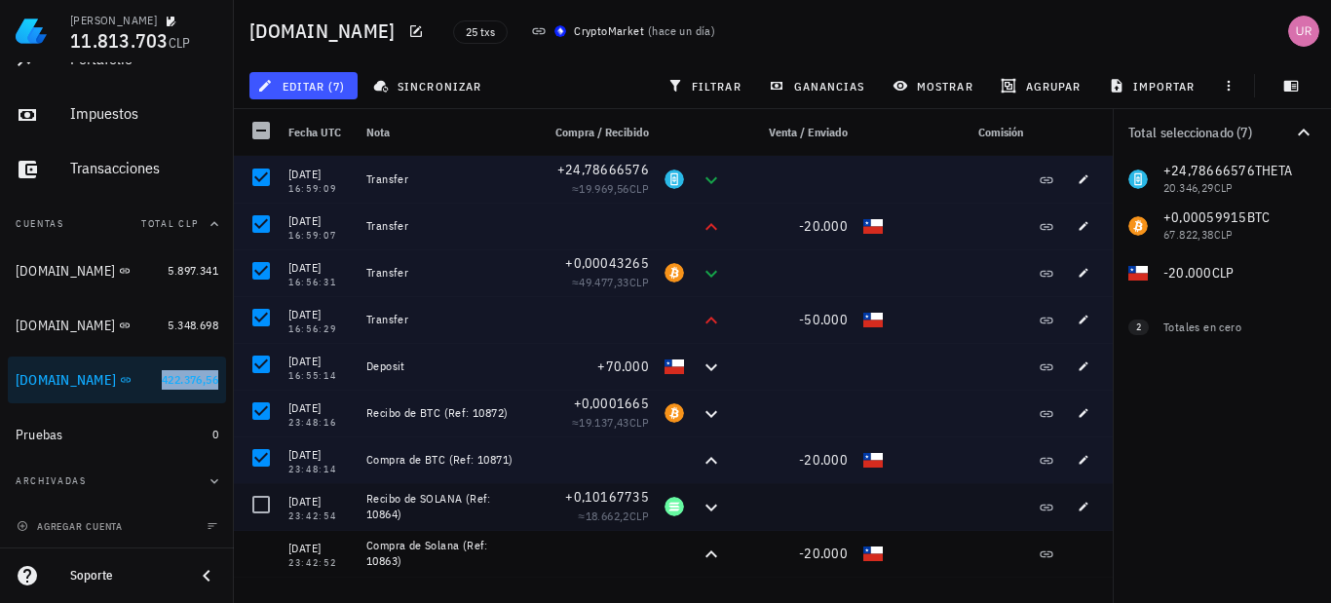
scroll to position [97, 0]
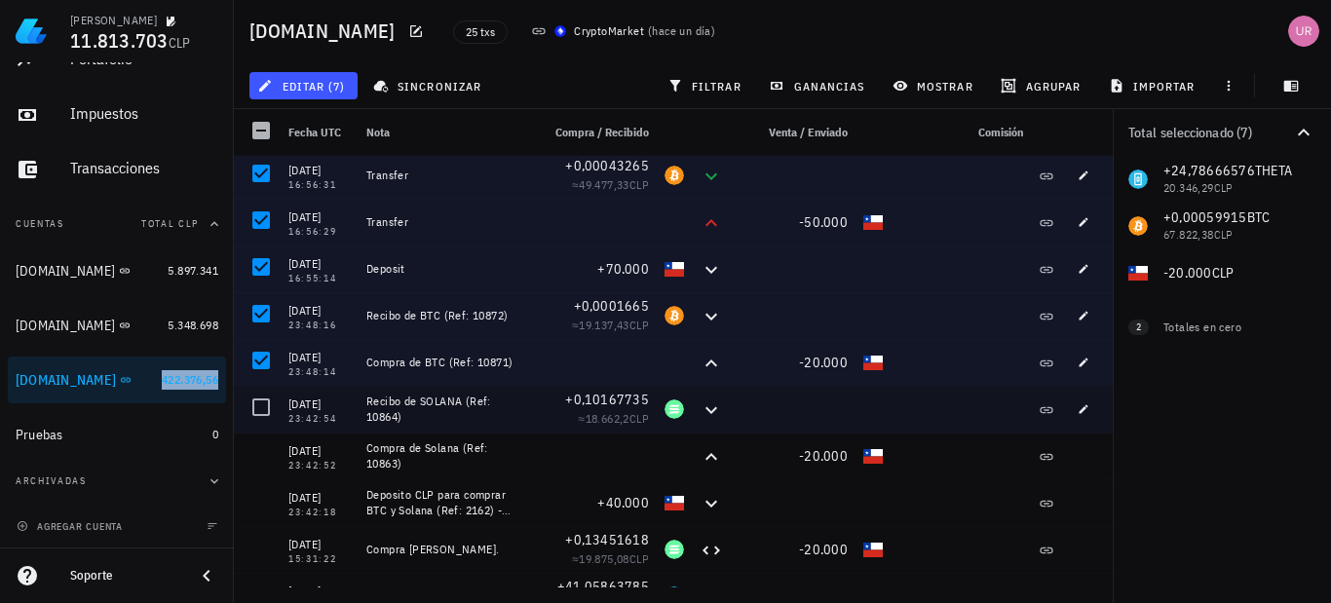
click at [259, 407] on div at bounding box center [261, 407] width 33 height 33
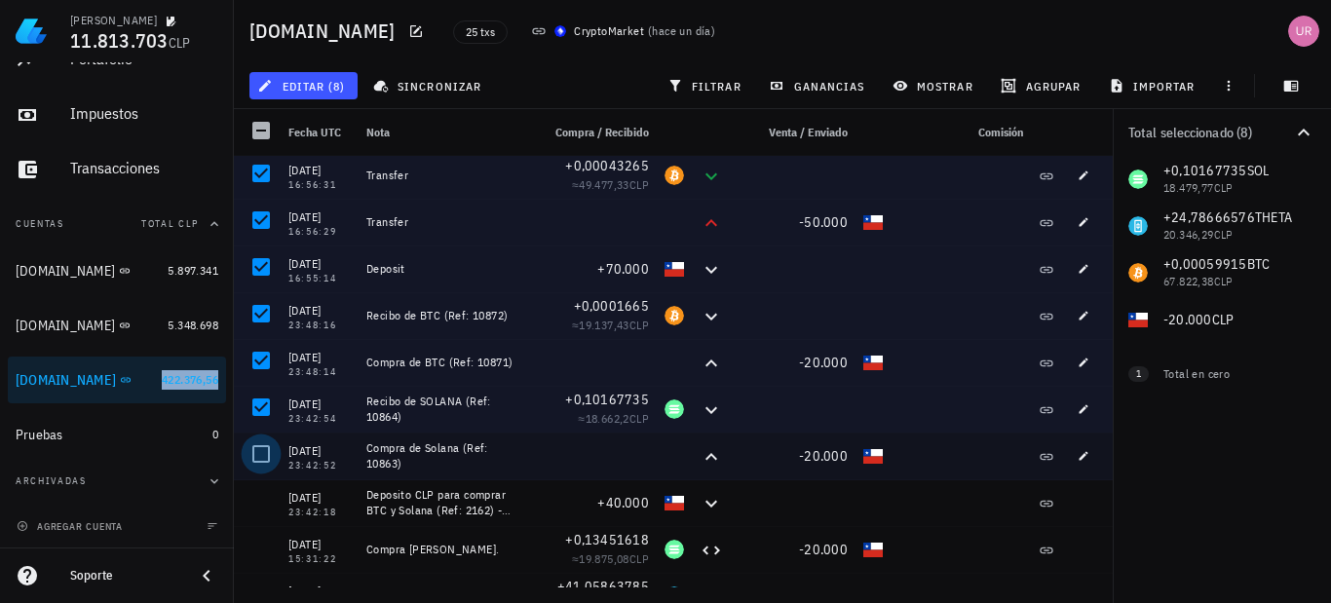
drag, startPoint x: 255, startPoint y: 451, endPoint x: 272, endPoint y: 452, distance: 16.6
click at [255, 452] on div at bounding box center [261, 454] width 33 height 33
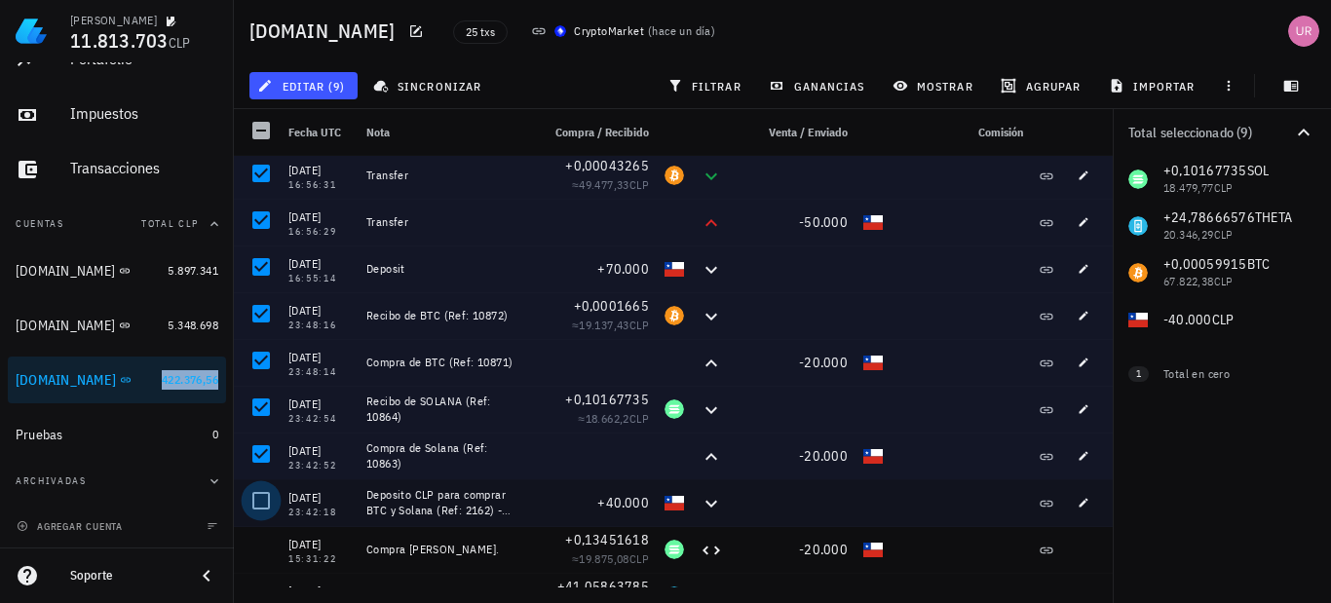
click at [261, 501] on div at bounding box center [261, 500] width 33 height 33
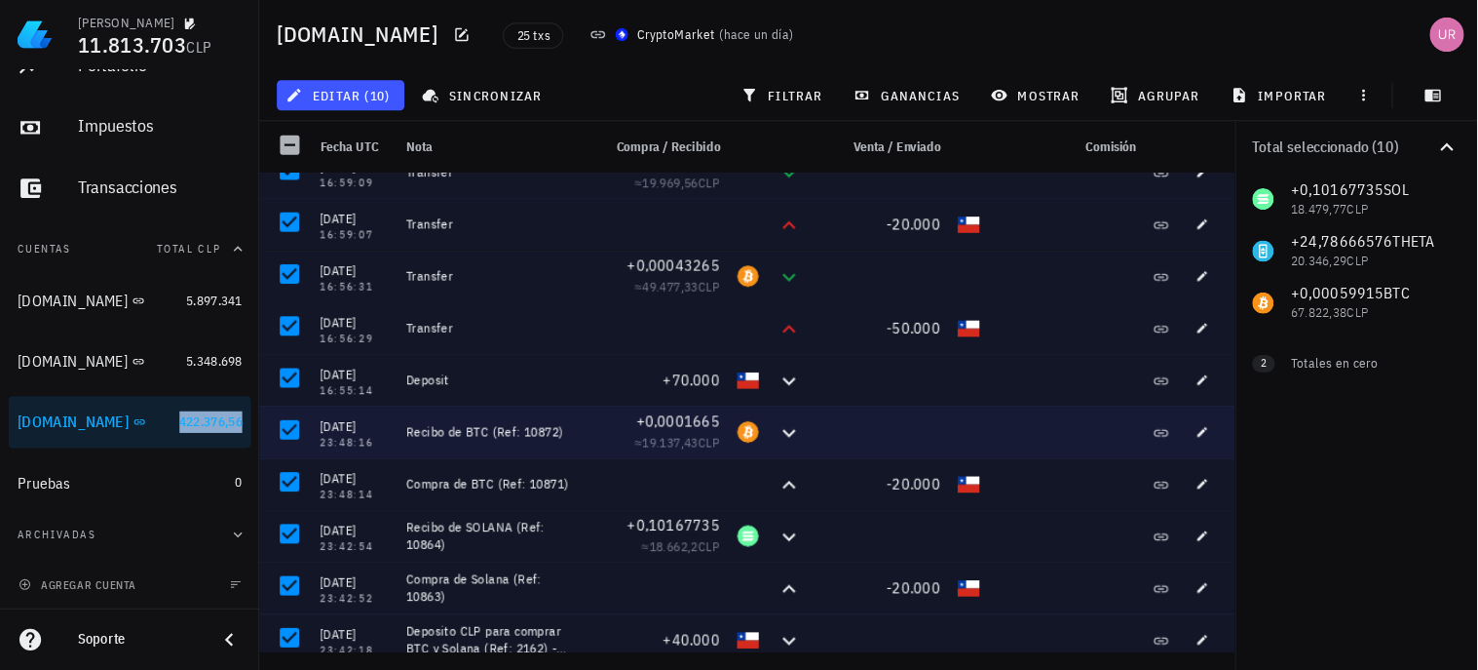
scroll to position [0, 0]
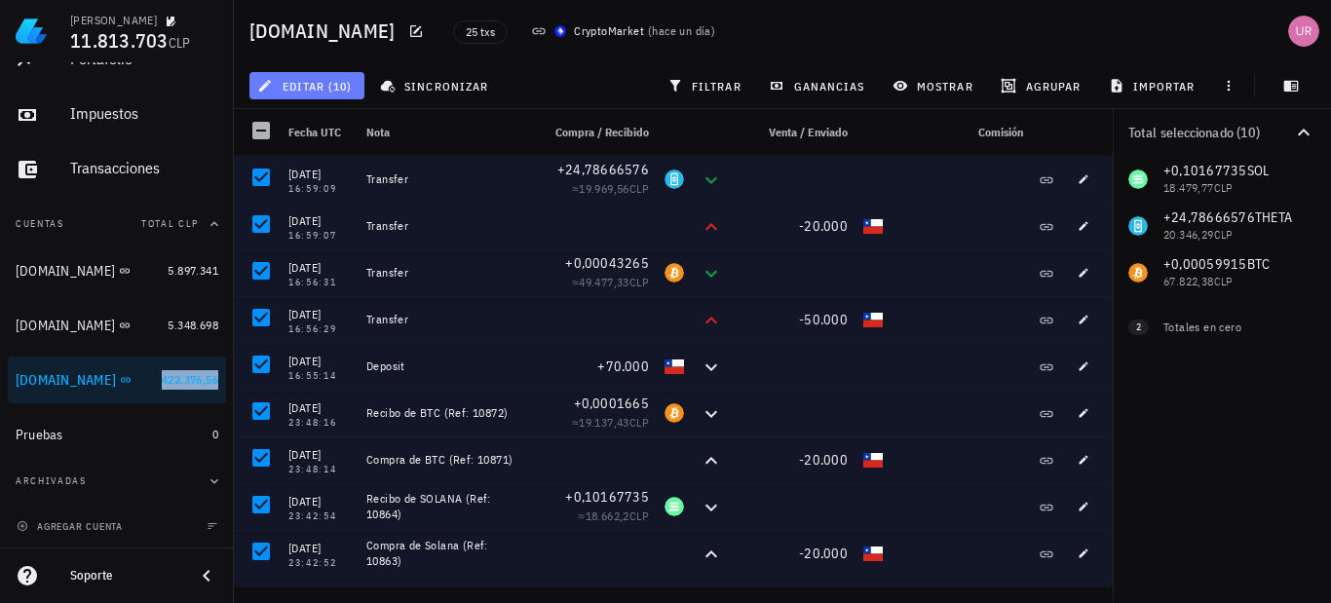
click at [327, 84] on span "editar (10)" at bounding box center [306, 86] width 91 height 16
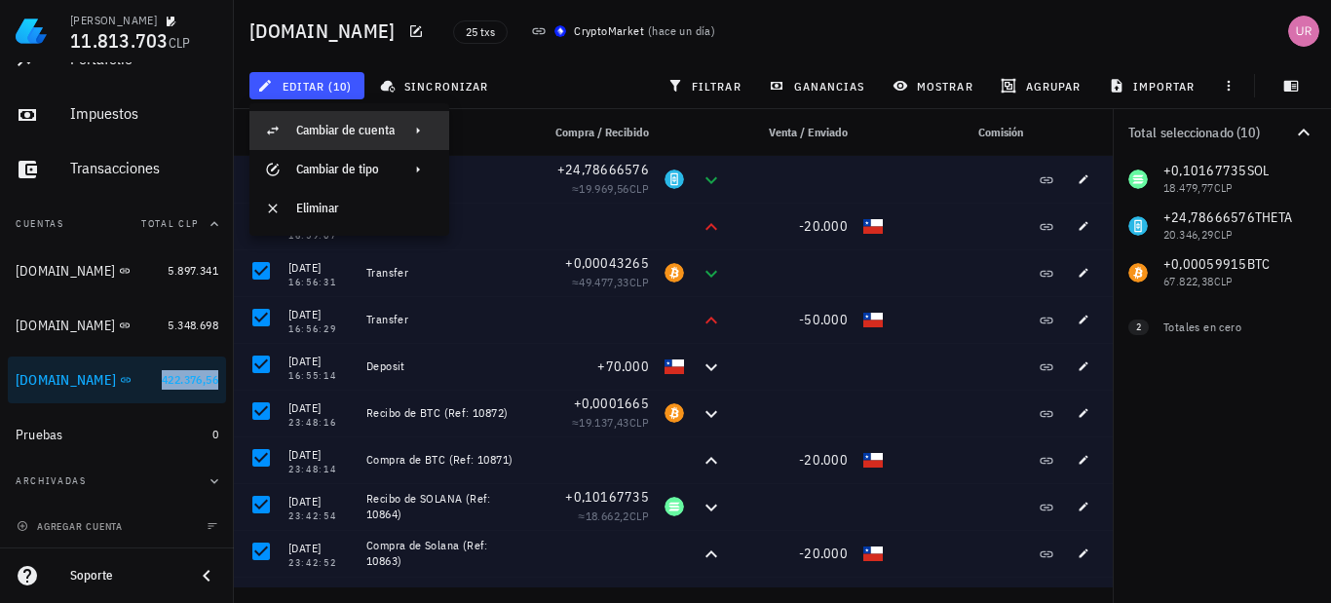
click at [370, 138] on div "Cambiar de cuenta" at bounding box center [345, 130] width 98 height 31
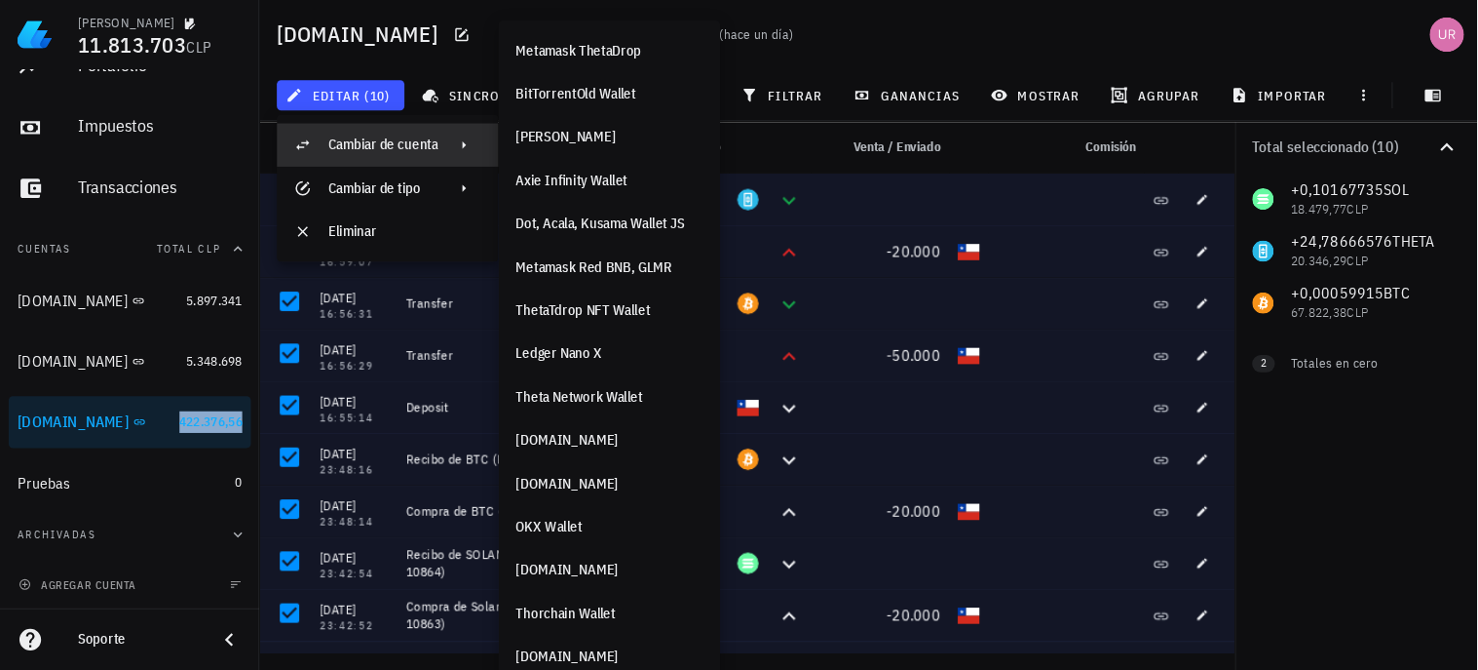
scroll to position [20, 0]
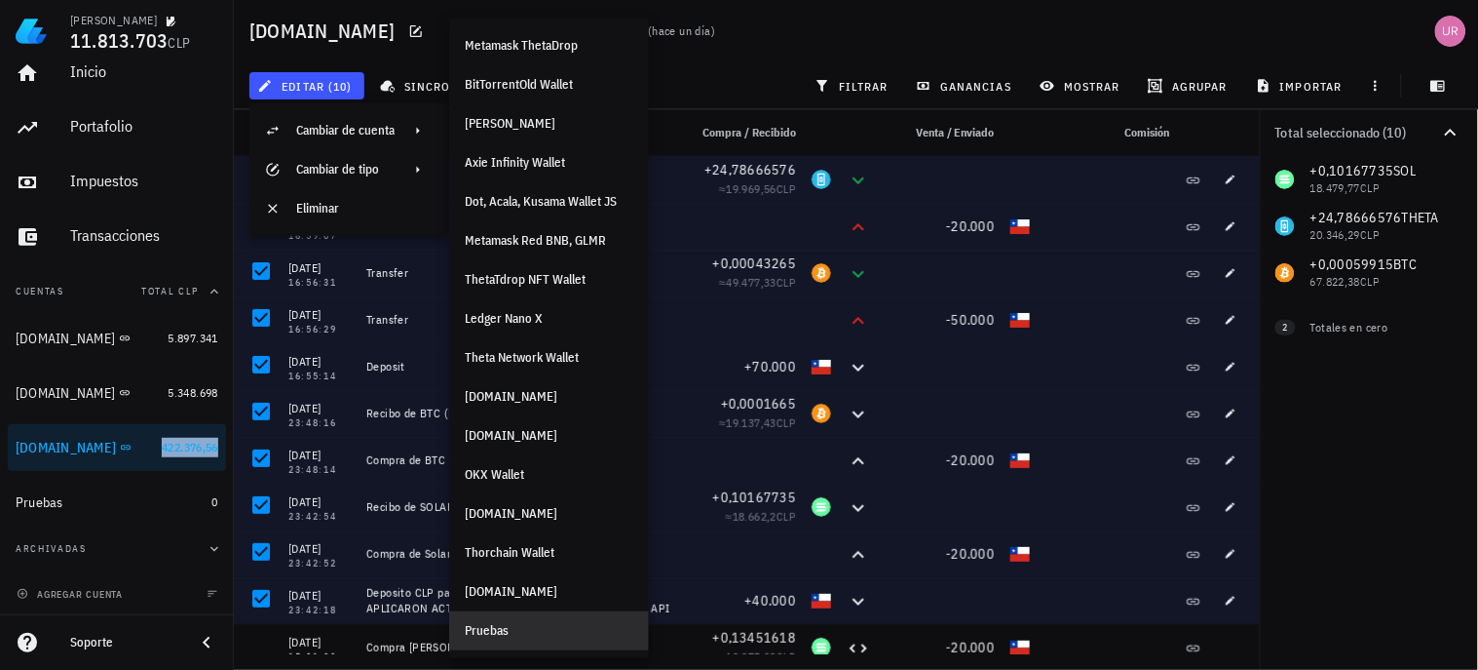
click at [489, 602] on div "Pruebas" at bounding box center [549, 631] width 169 height 16
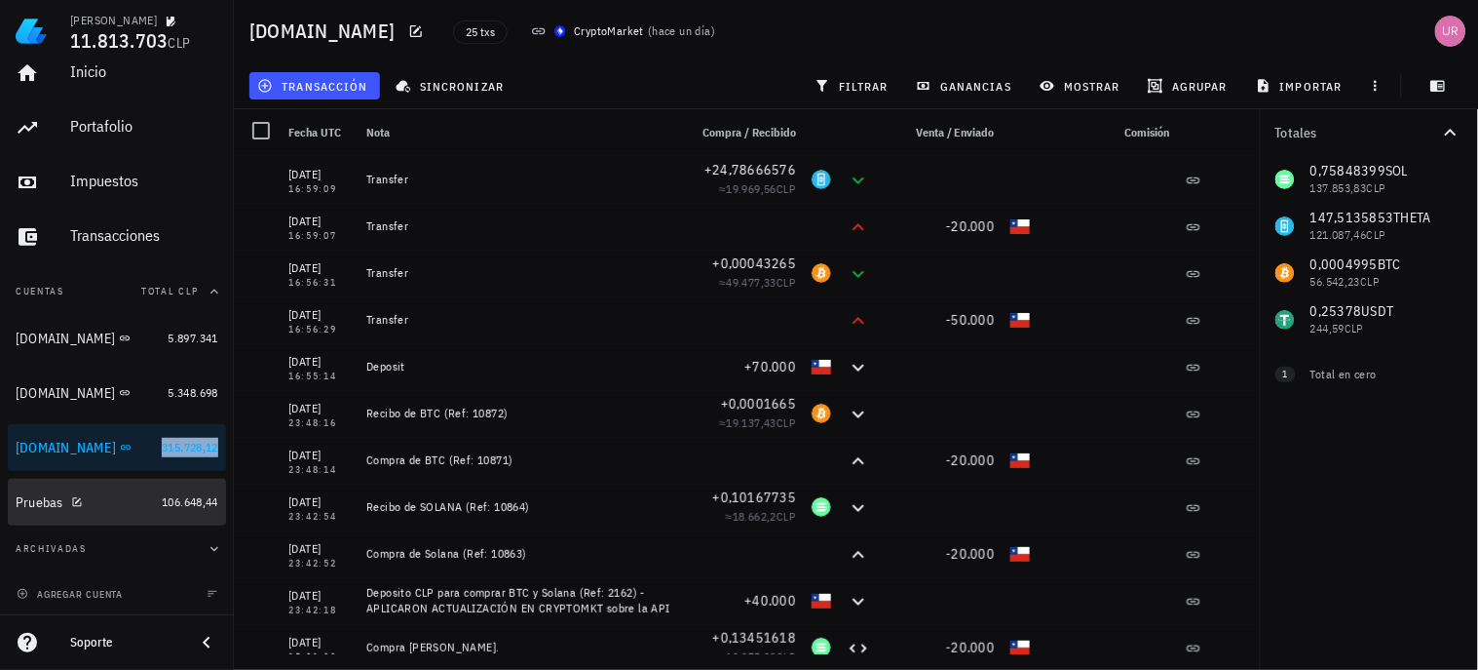
click at [177, 494] on span "106.648,44" at bounding box center [190, 501] width 57 height 15
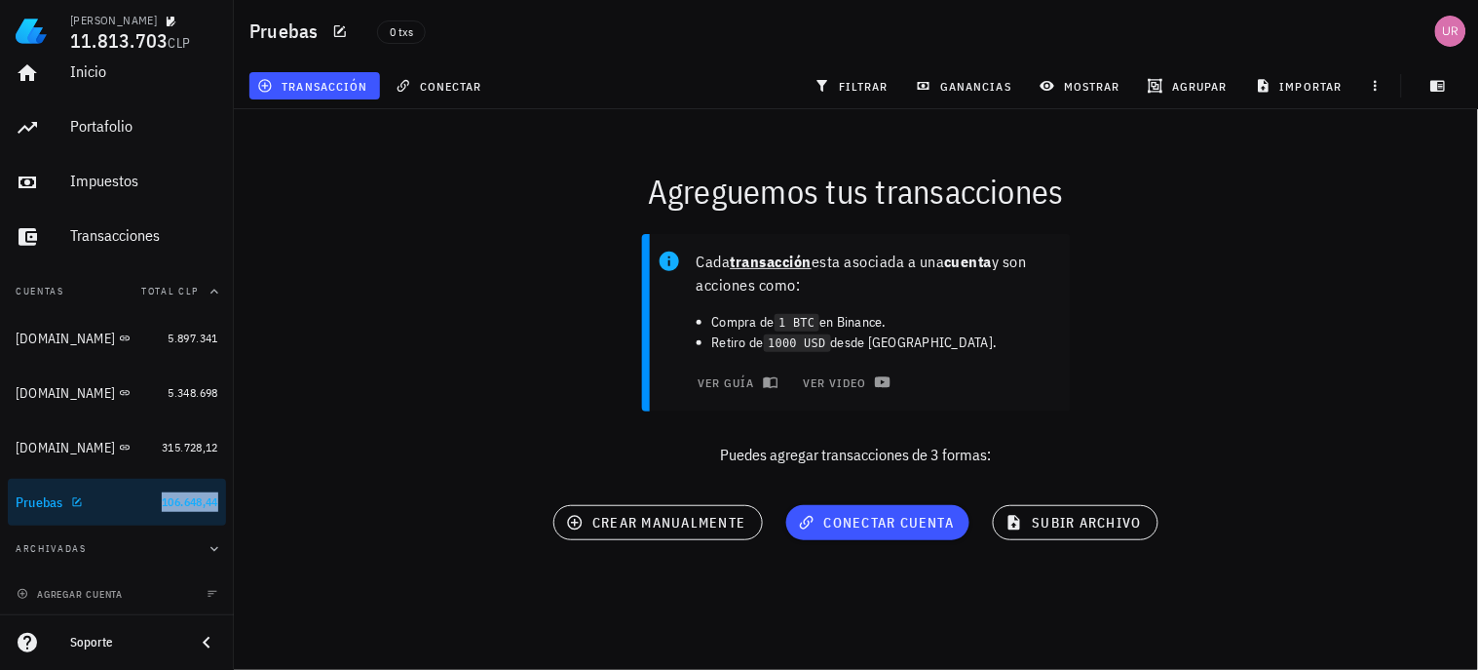
click at [177, 494] on span "106.648,44" at bounding box center [190, 501] width 57 height 15
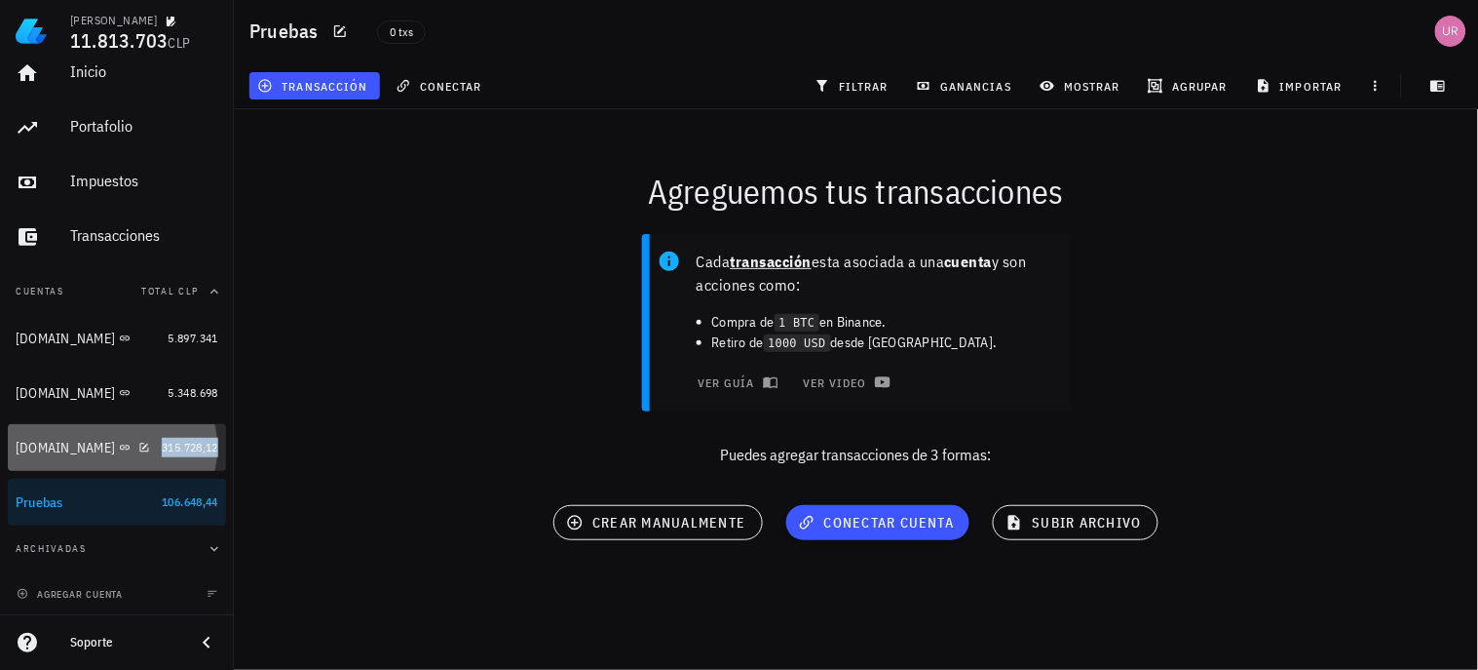
drag, startPoint x: 193, startPoint y: 451, endPoint x: 620, endPoint y: 280, distance: 460.0
click at [193, 450] on span "315.728,12" at bounding box center [190, 447] width 57 height 15
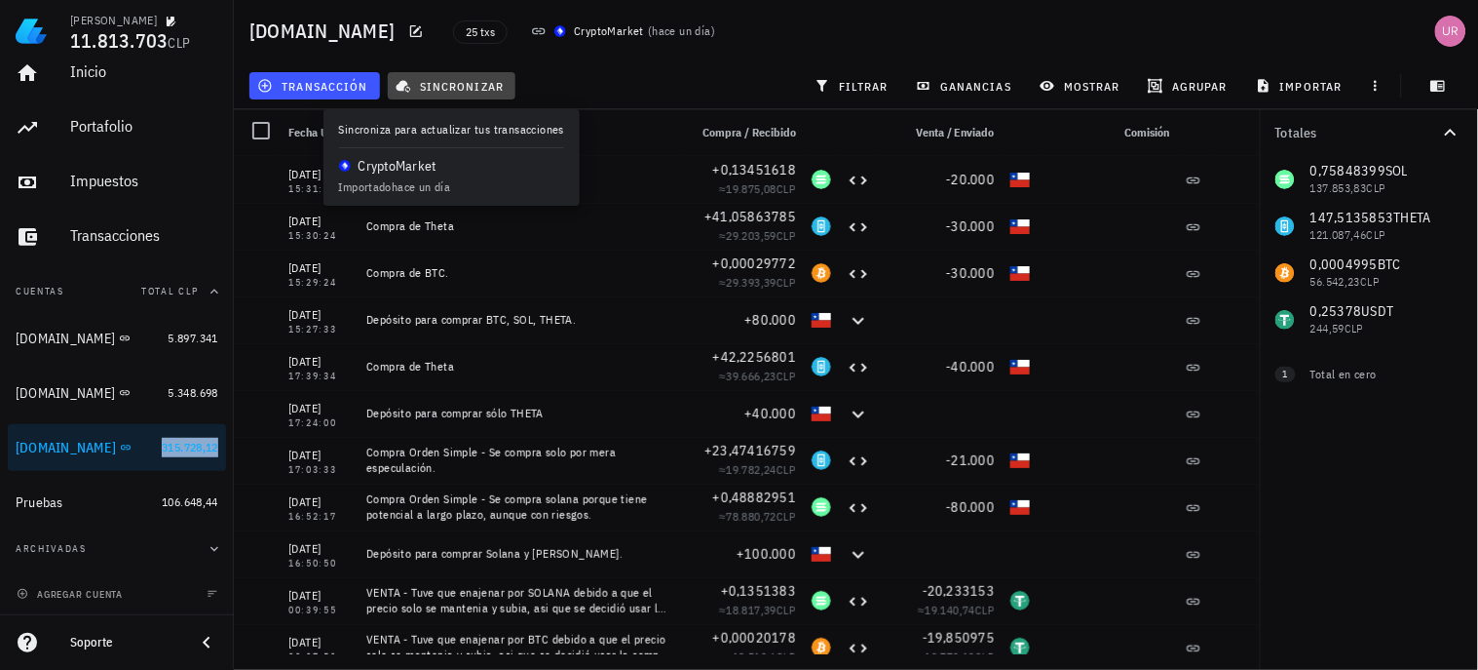
click at [439, 88] on span "sincronizar" at bounding box center [452, 86] width 104 height 16
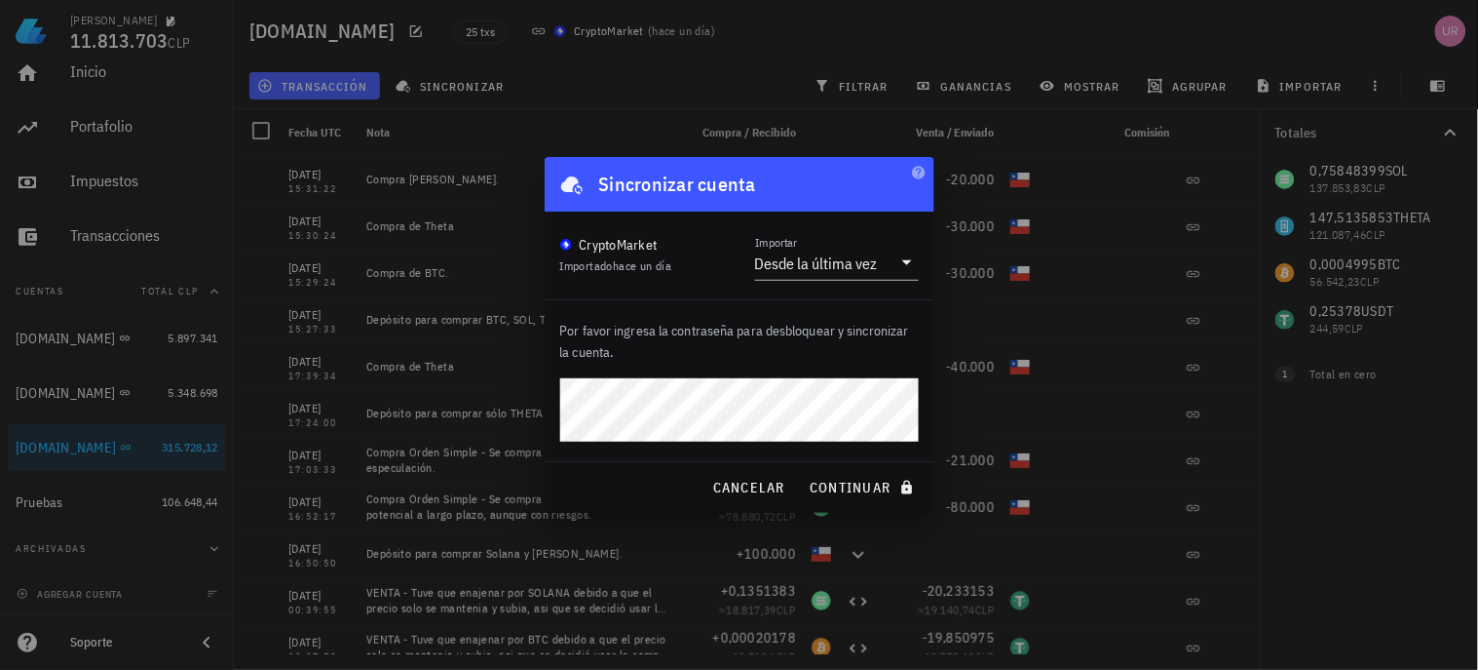
click at [907, 264] on icon at bounding box center [907, 262] width 10 height 5
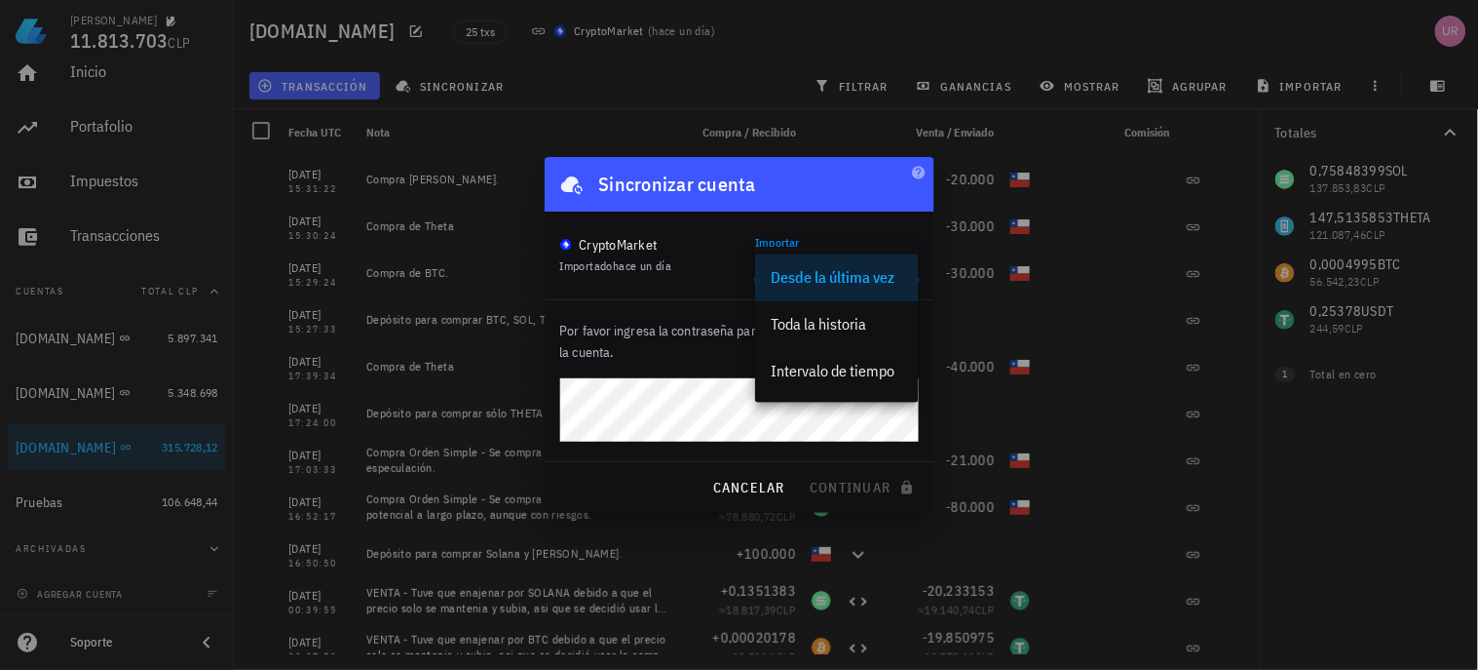
click at [840, 374] on div "Intervalo de tiempo" at bounding box center [837, 371] width 133 height 19
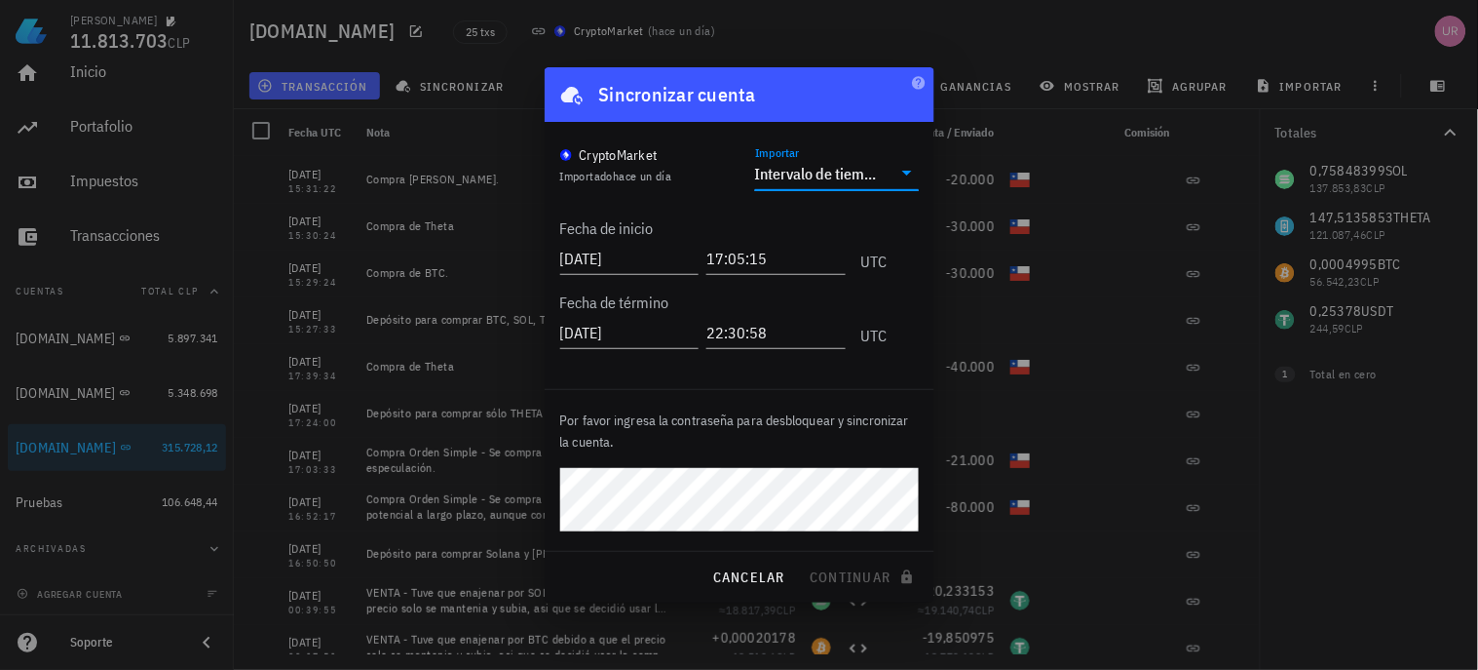
click at [669, 260] on input "2025-08-15" at bounding box center [629, 258] width 139 height 31
type input "2025-08-13"
click at [859, 576] on span "continuar" at bounding box center [863, 577] width 109 height 18
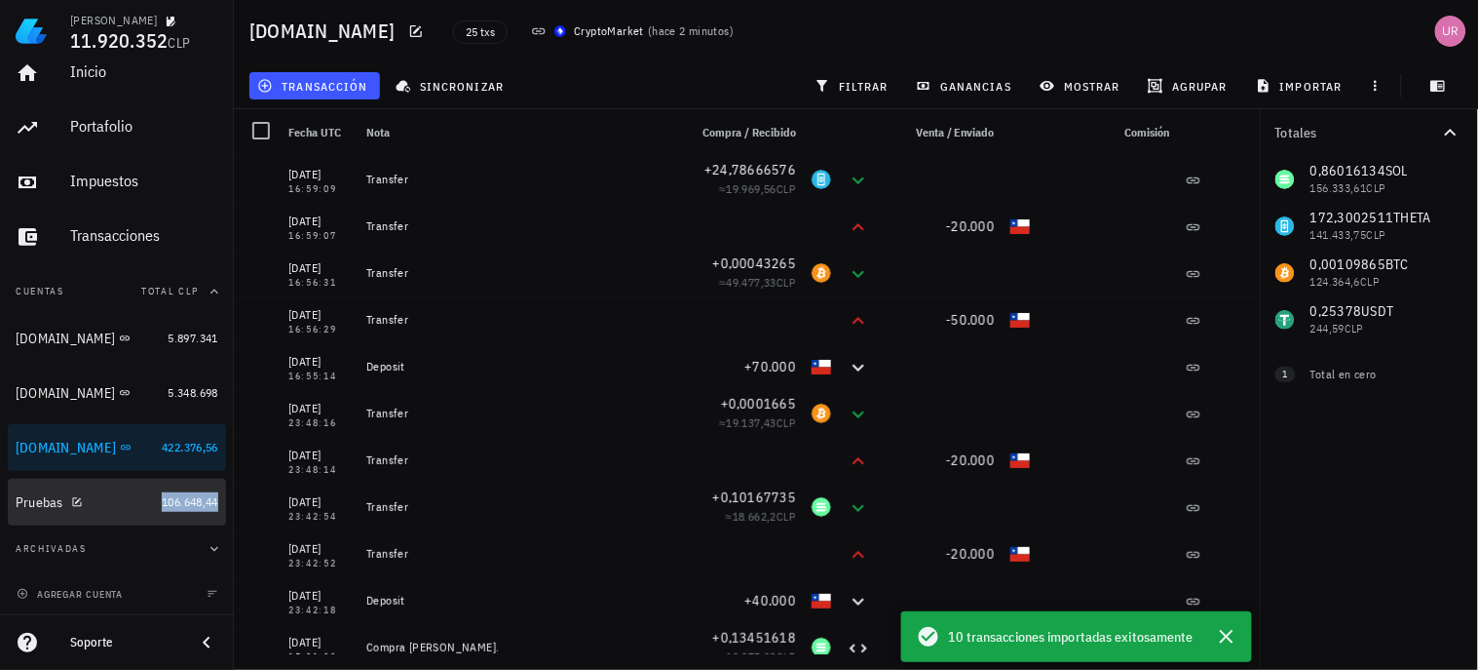
click at [166, 499] on span "106.648,44" at bounding box center [190, 501] width 57 height 15
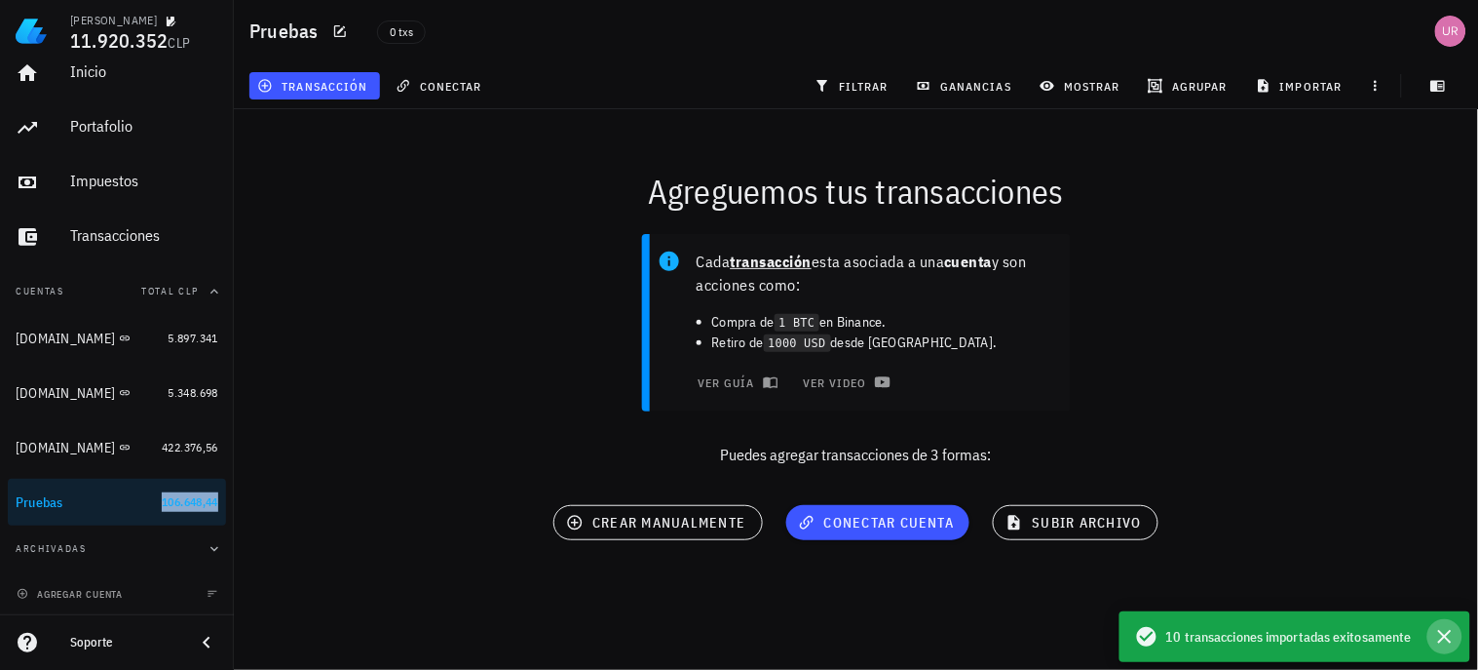
click at [1330, 602] on icon "button" at bounding box center [1445, 636] width 23 height 23
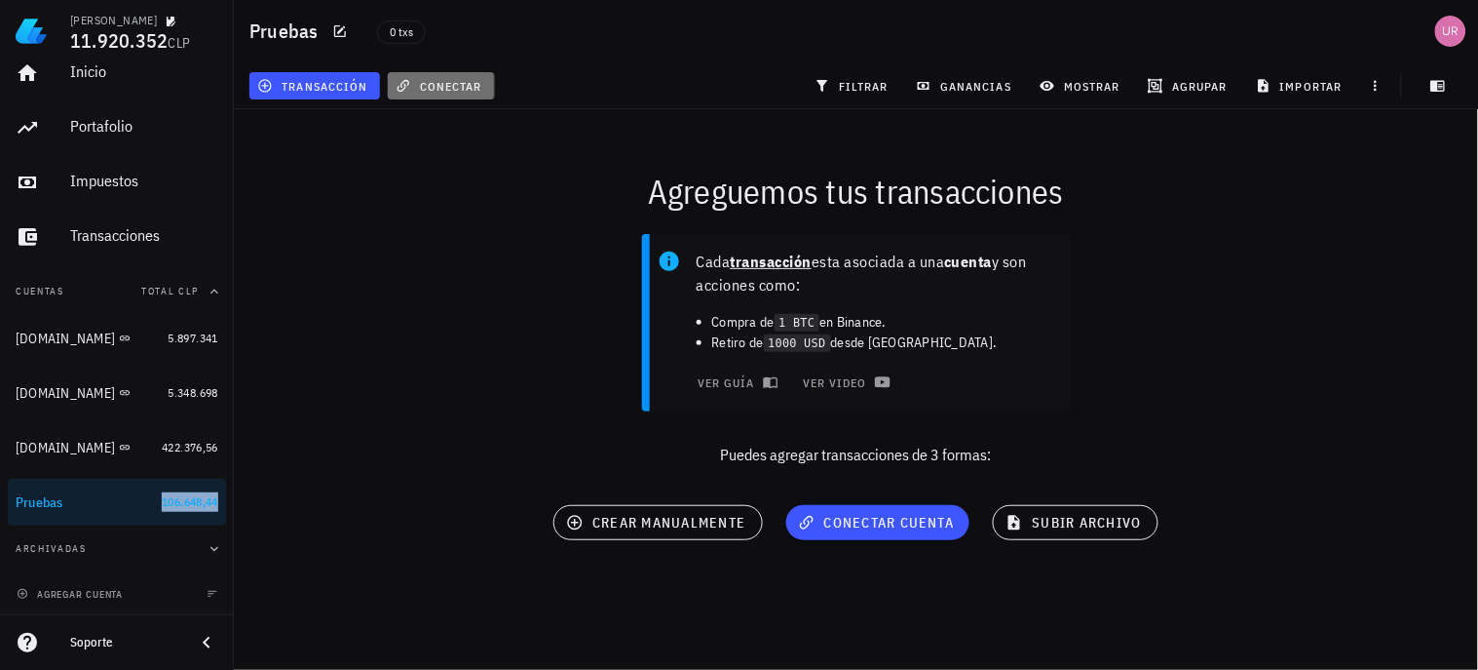
click at [453, 85] on span "conectar" at bounding box center [441, 86] width 83 height 16
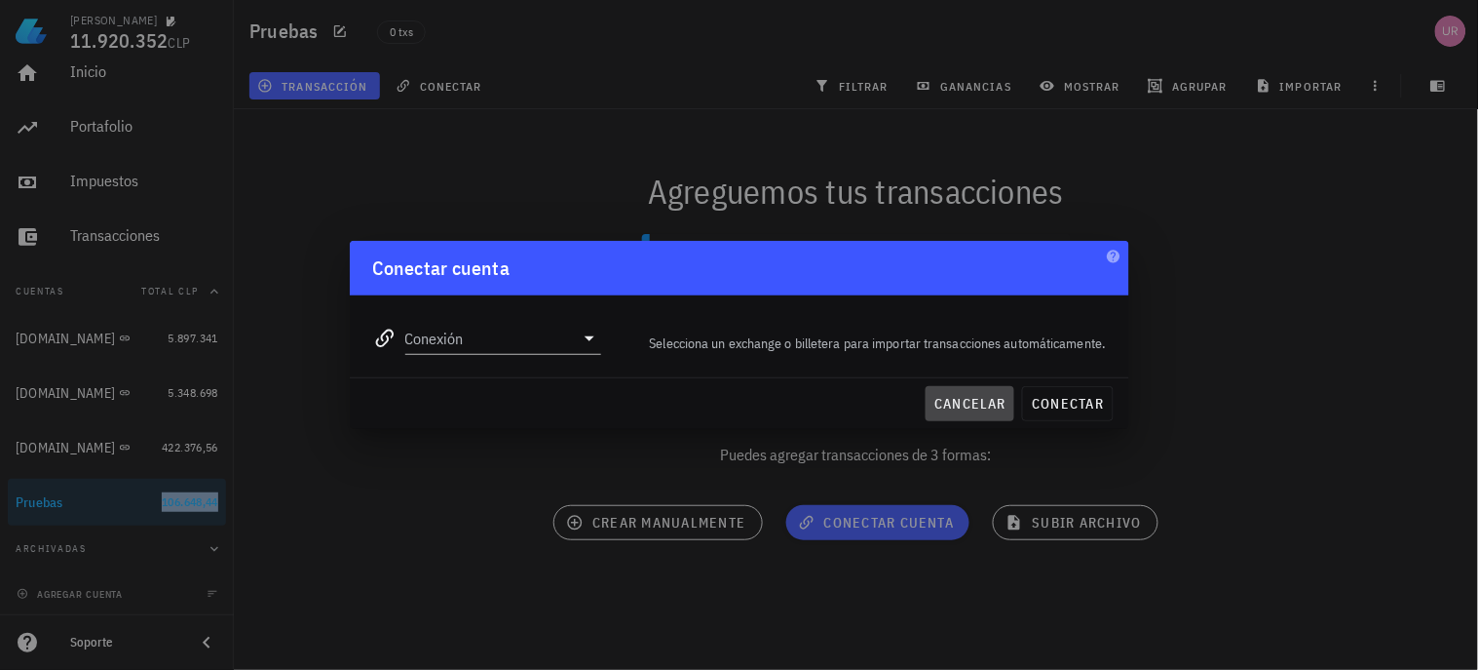
click at [967, 403] on span "cancelar" at bounding box center [970, 404] width 73 height 18
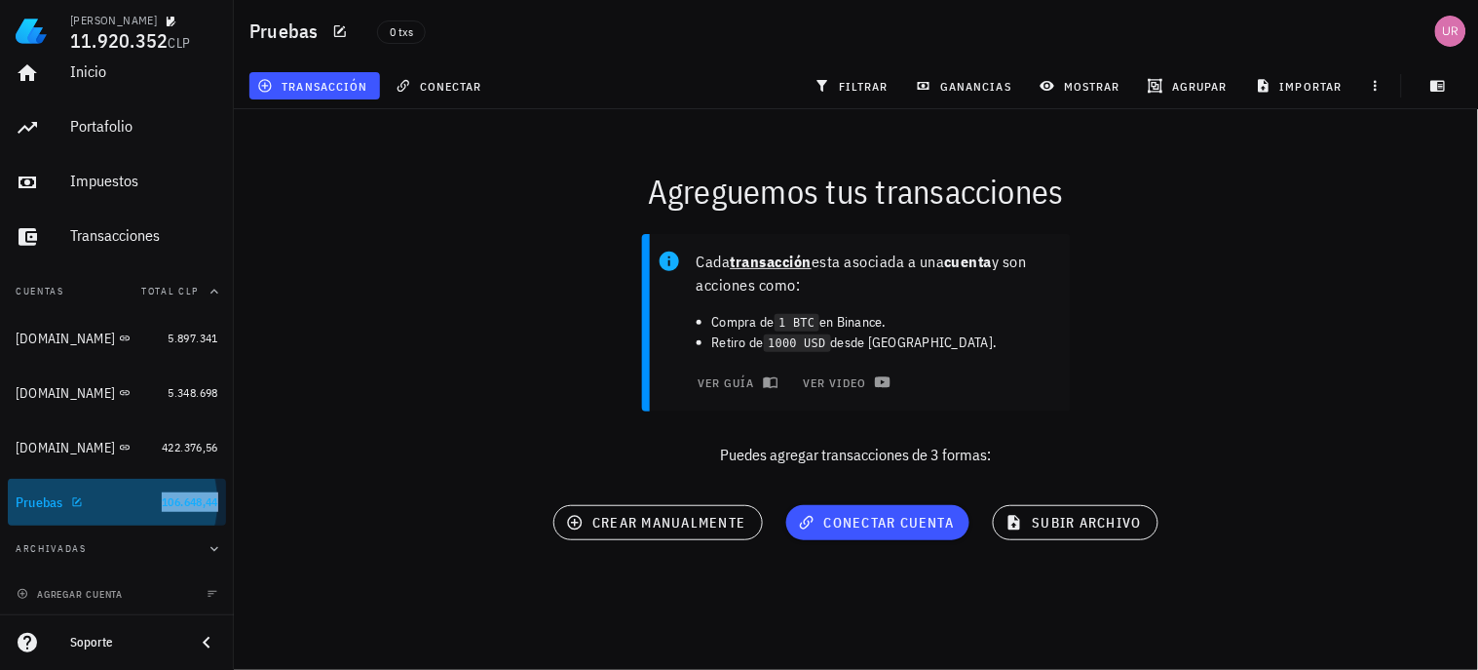
click at [37, 498] on div "Pruebas" at bounding box center [40, 502] width 48 height 17
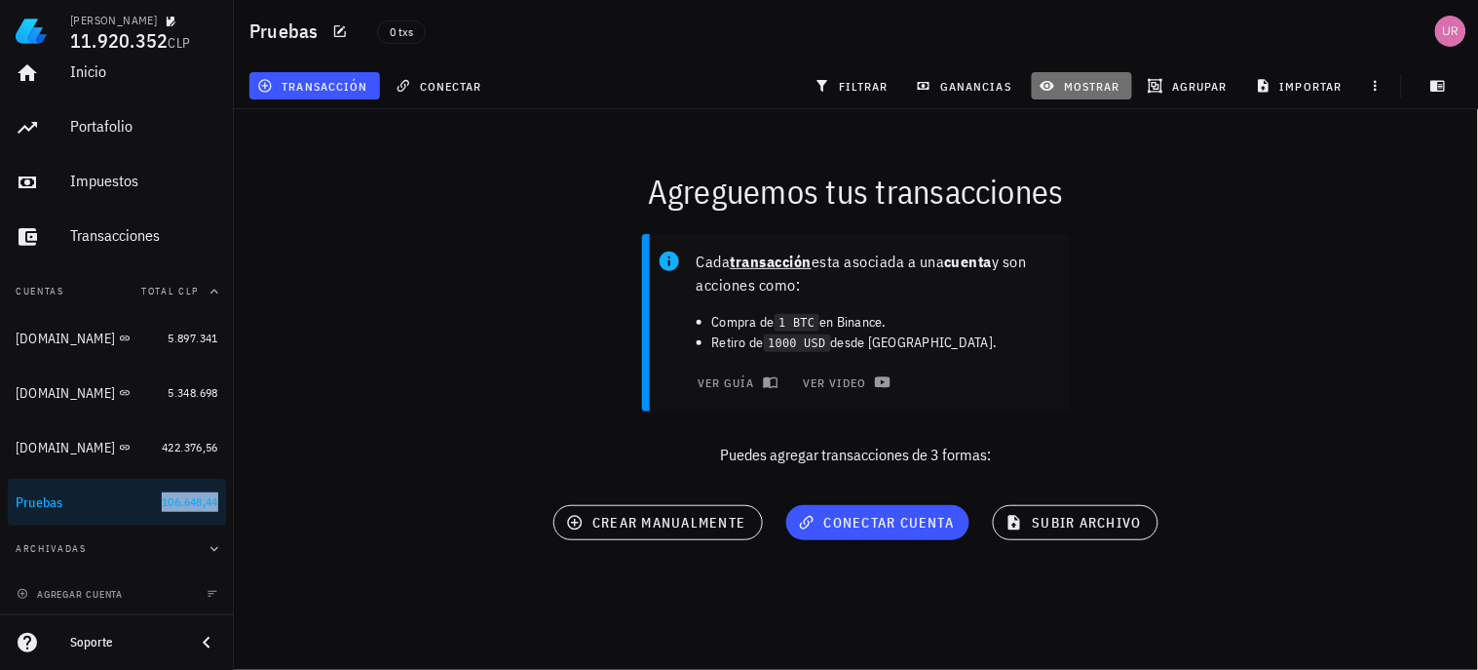
click at [1089, 82] on span "mostrar" at bounding box center [1082, 86] width 77 height 16
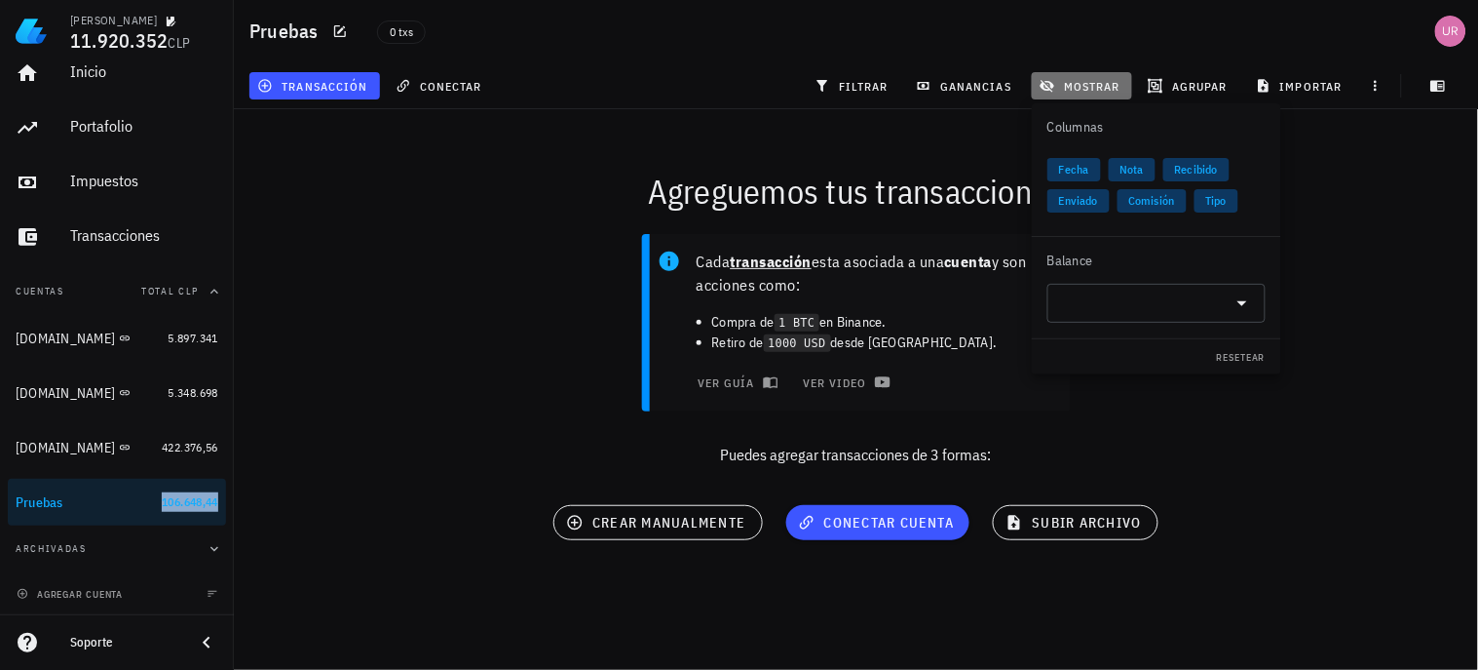
click at [1086, 84] on span "mostrar" at bounding box center [1082, 86] width 77 height 16
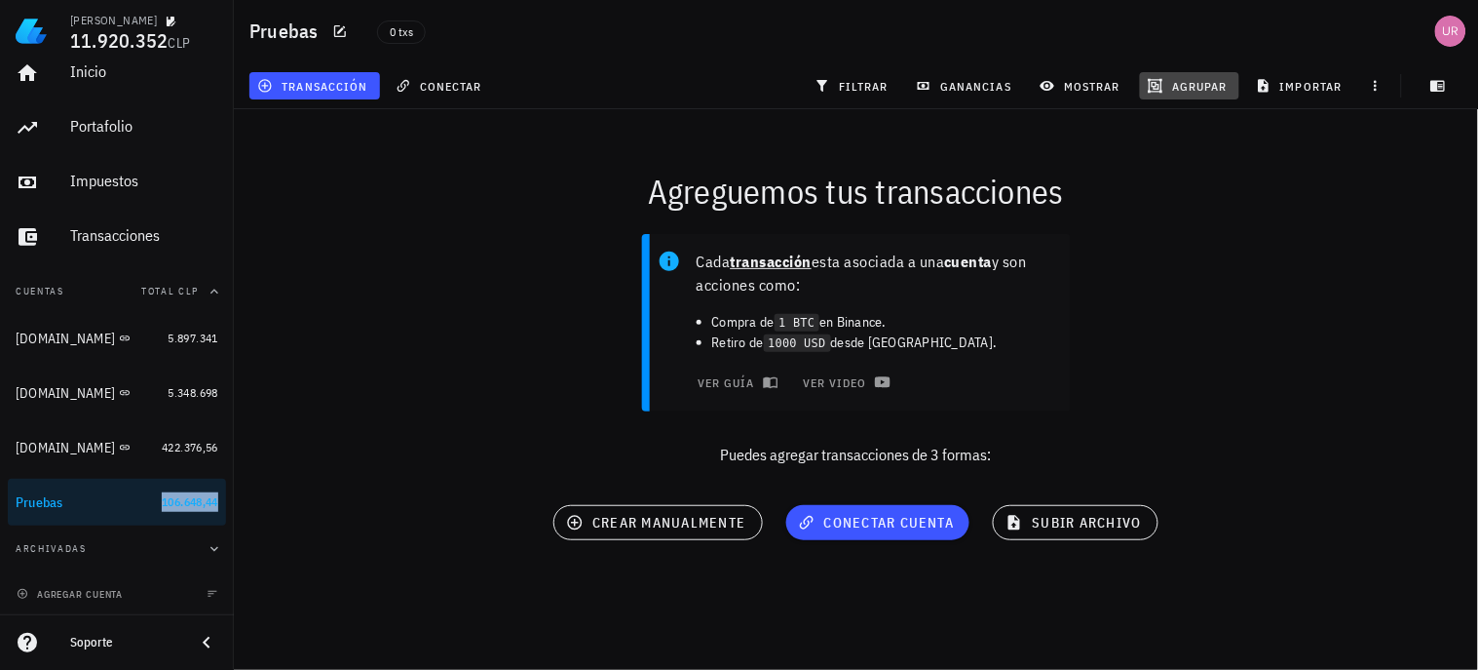
click at [1190, 78] on span "agrupar" at bounding box center [1190, 86] width 76 height 16
click at [859, 69] on div "filtrar" at bounding box center [853, 85] width 101 height 35
click at [858, 79] on span "filtrar" at bounding box center [854, 86] width 70 height 16
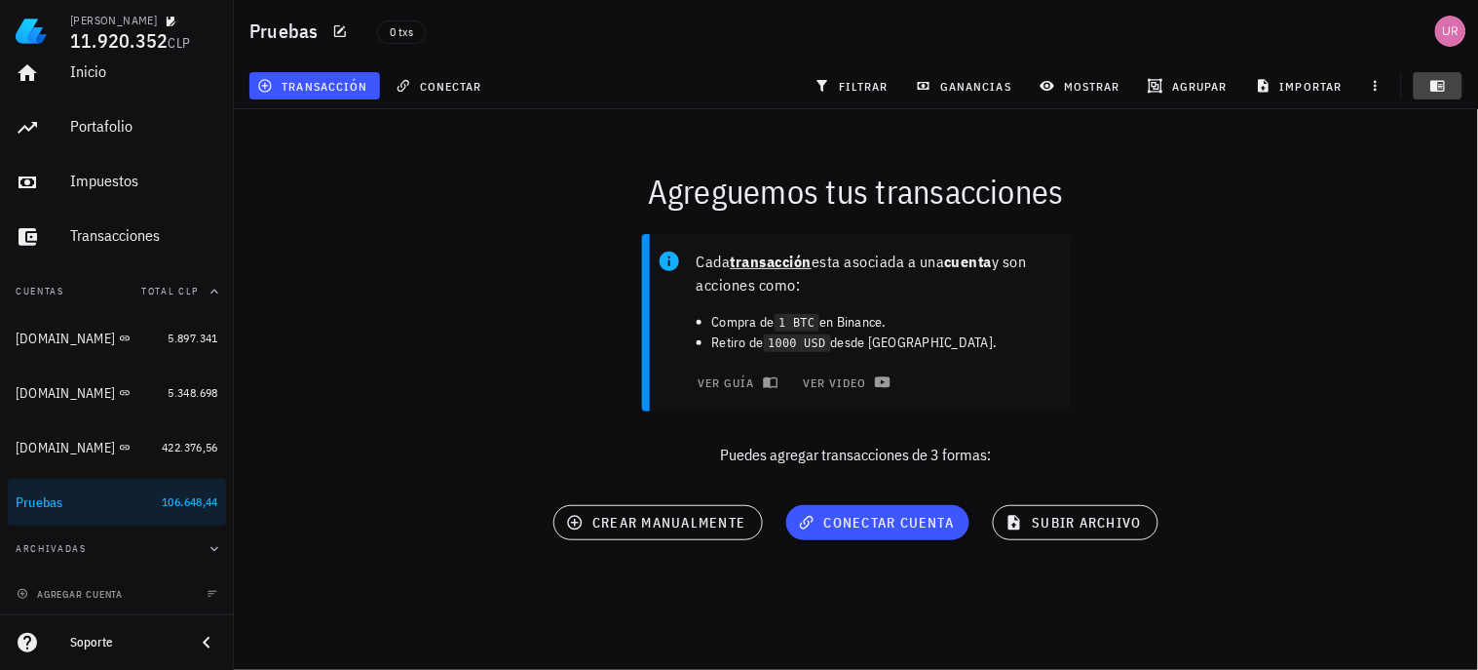
click at [1330, 79] on icon "button" at bounding box center [1439, 86] width 16 height 16
click at [1330, 93] on span "button" at bounding box center [1438, 86] width 49 height 16
click at [505, 303] on div "Cada transacción esta asociada a una cuenta y son acciones como: Compra de 1 BT…" at bounding box center [856, 357] width 1268 height 271
drag, startPoint x: 655, startPoint y: 524, endPoint x: 786, endPoint y: 421, distance: 166.5
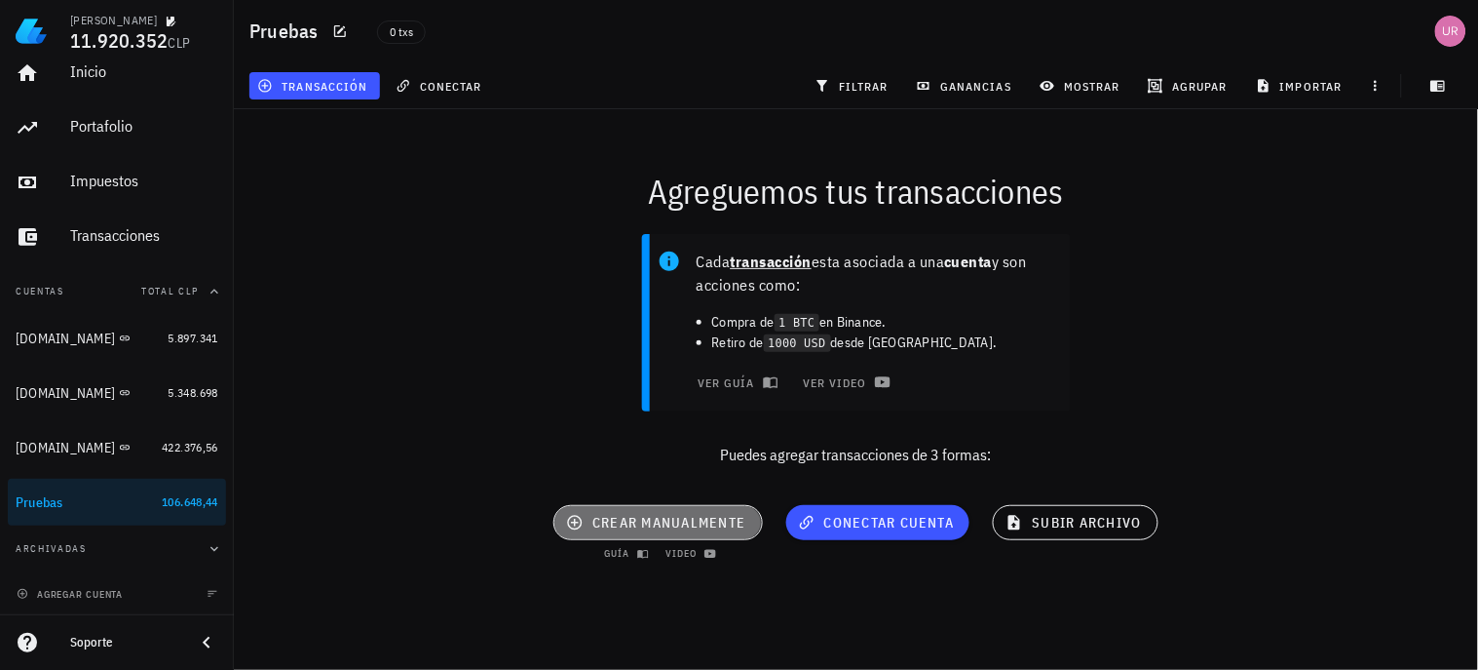
click at [656, 523] on span "crear manualmente" at bounding box center [657, 523] width 175 height 18
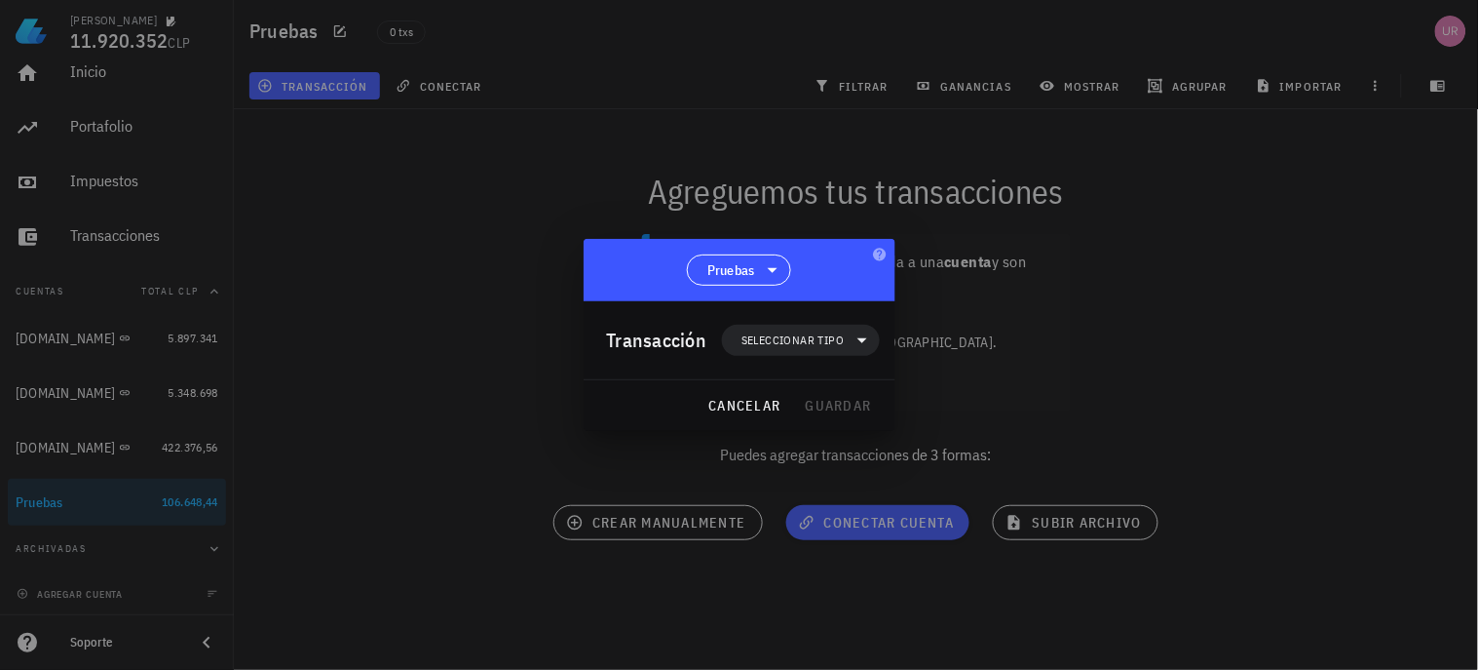
click at [823, 333] on span "Seleccionar tipo" at bounding box center [793, 339] width 102 height 19
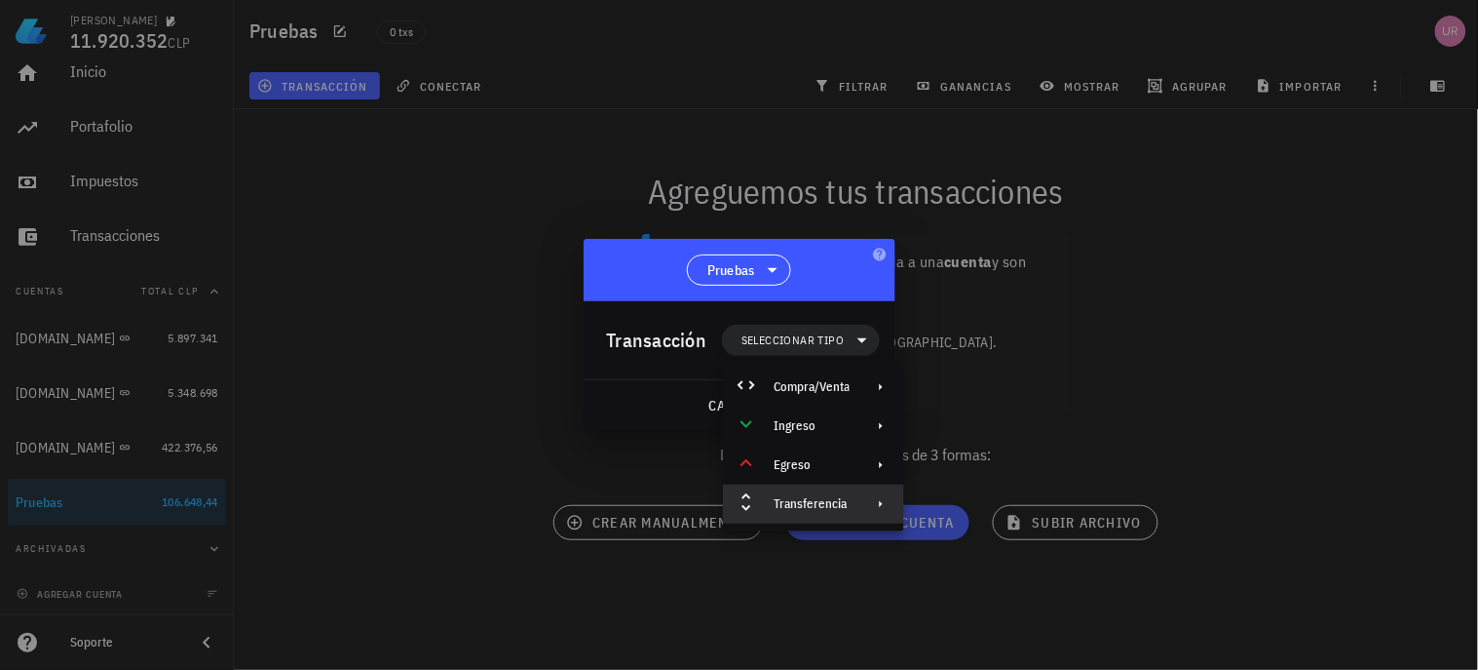
click at [806, 499] on div "Transferencia" at bounding box center [812, 504] width 76 height 16
click at [958, 501] on div "Depósito" at bounding box center [996, 511] width 182 height 39
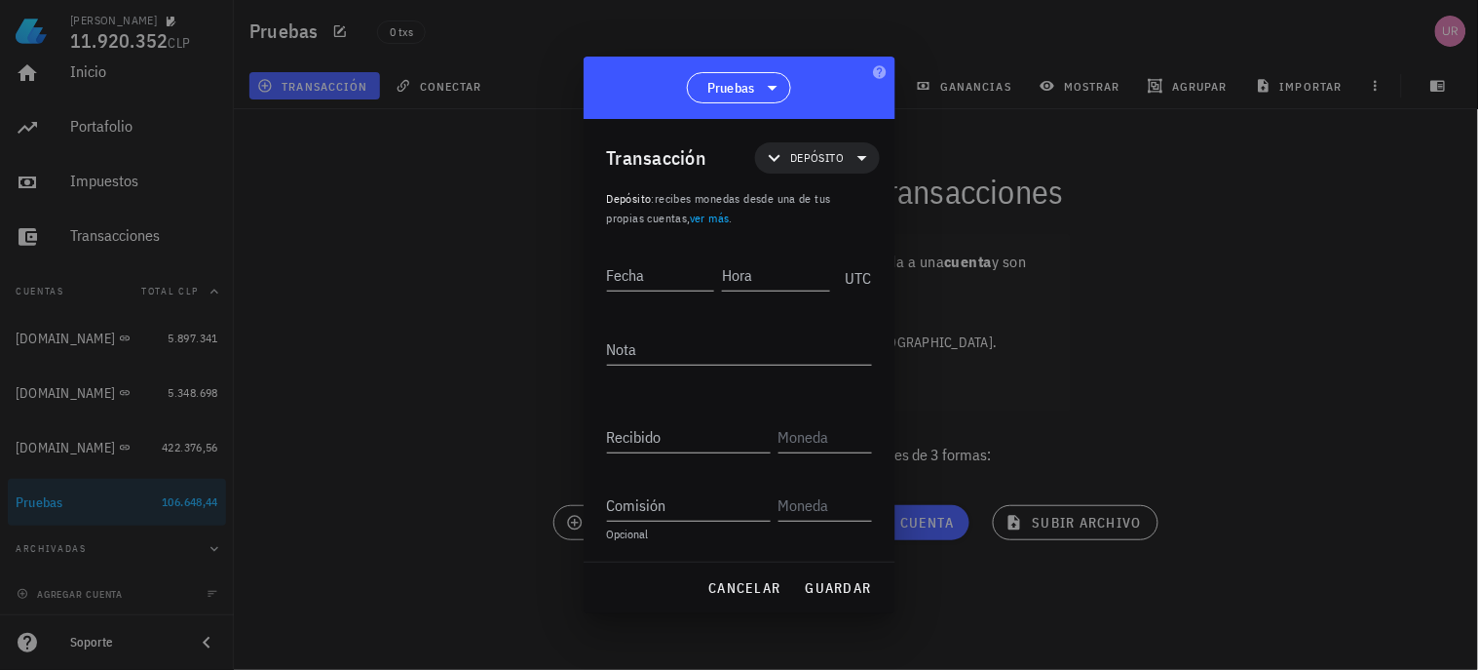
click at [664, 276] on input "Fecha" at bounding box center [661, 274] width 108 height 31
type input "2025-08-16"
click at [778, 288] on input "Hora" at bounding box center [773, 274] width 111 height 31
type input "22:00:00"
click at [753, 347] on textarea "Nota" at bounding box center [739, 348] width 265 height 31
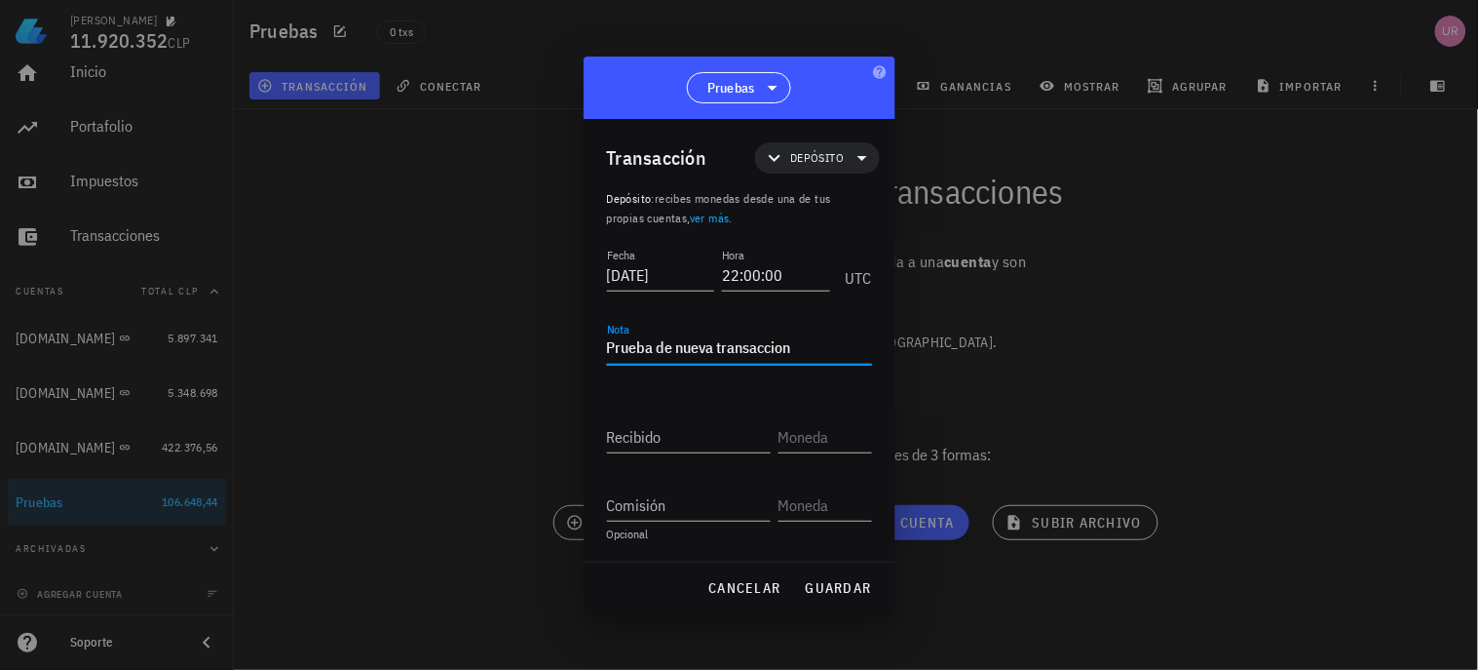
type textarea "Prueba de nueva transaccion"
click at [697, 441] on input "Recibido" at bounding box center [689, 436] width 164 height 31
type input "1.000"
click at [840, 441] on input "text" at bounding box center [824, 436] width 90 height 31
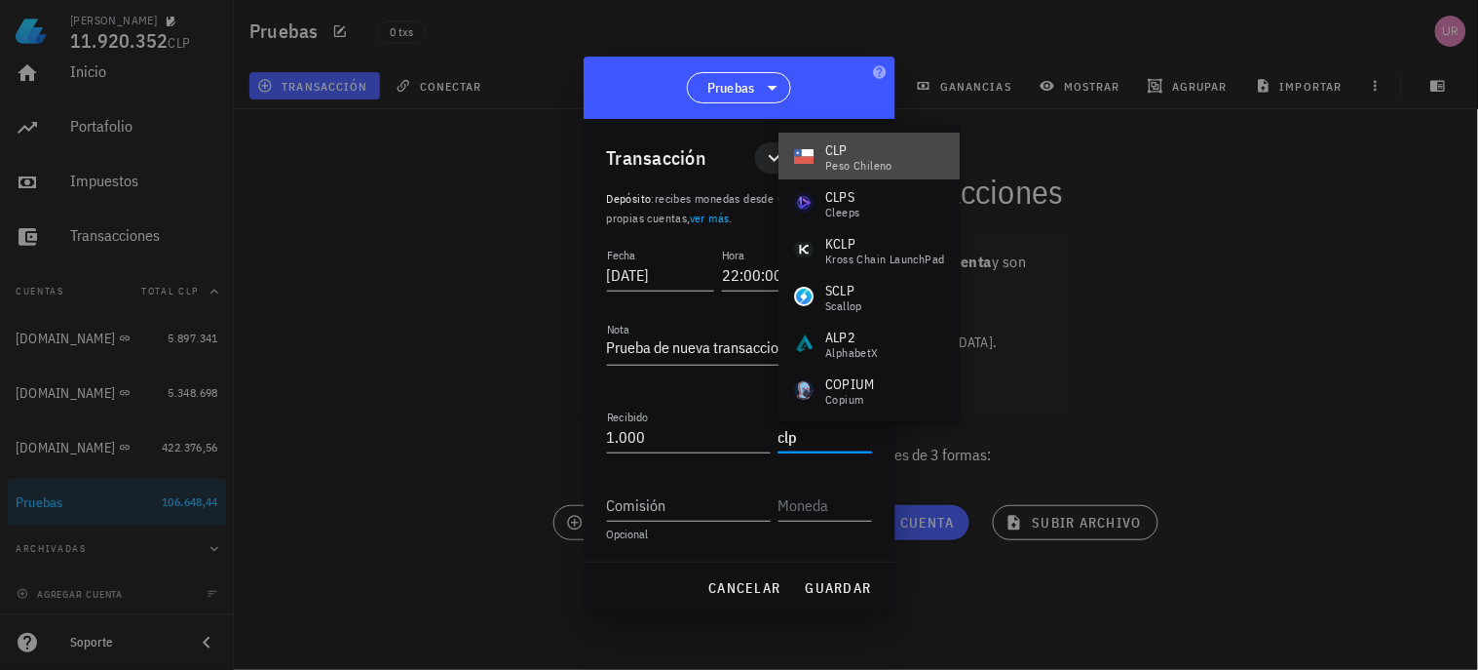
click at [839, 147] on div "CLP" at bounding box center [858, 149] width 67 height 19
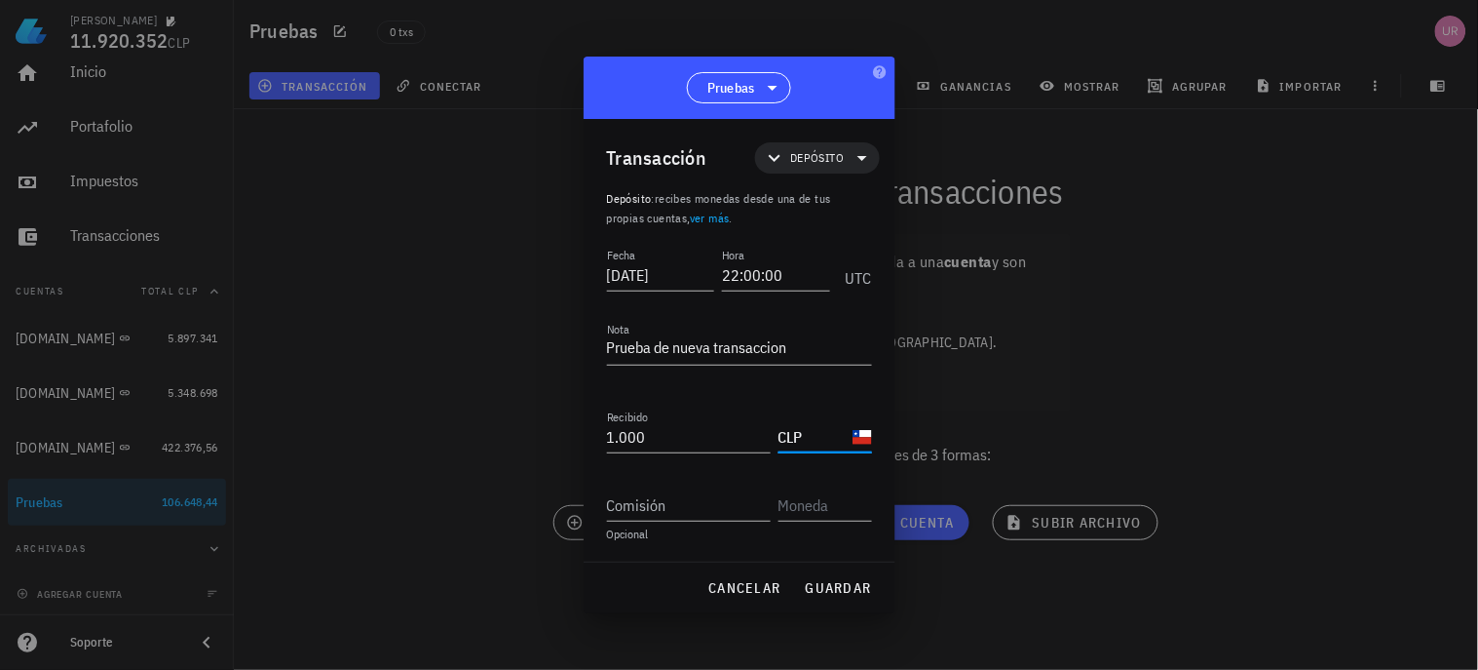
type input "CLP"
drag, startPoint x: 832, startPoint y: 585, endPoint x: 1048, endPoint y: 446, distance: 256.0
click at [832, 586] on span "guardar" at bounding box center [838, 588] width 67 height 18
